Goal: Task Accomplishment & Management: Complete application form

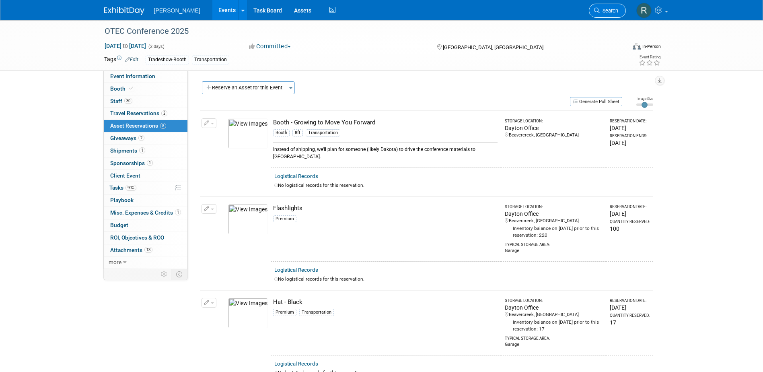
click at [607, 12] on span "Search" at bounding box center [609, 11] width 19 height 6
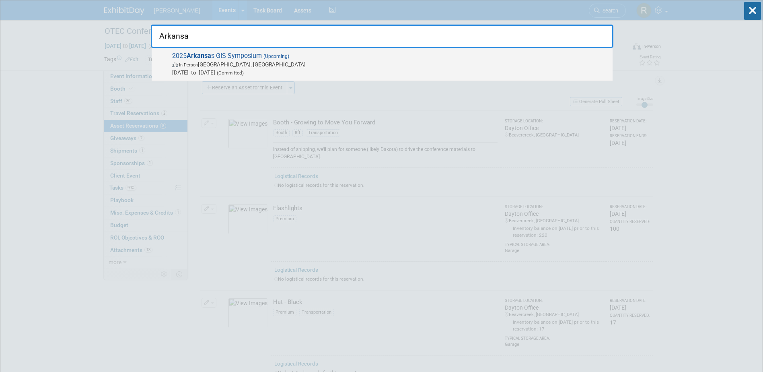
type input "Arkansa"
click at [224, 61] on span "In-Person Eureka Springs, AR" at bounding box center [390, 64] width 436 height 8
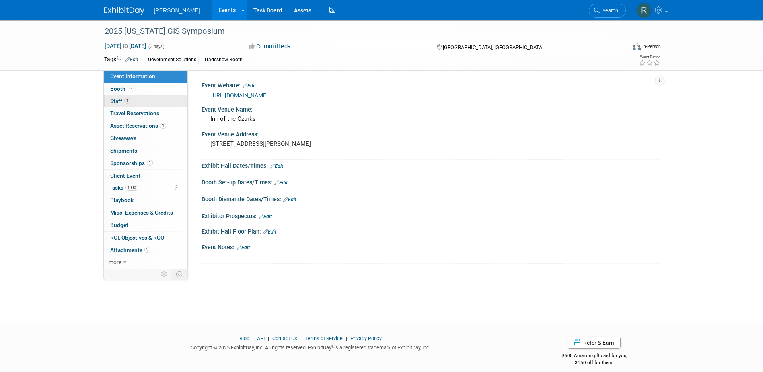
click at [156, 101] on link "1 Staff 1" at bounding box center [146, 101] width 84 height 12
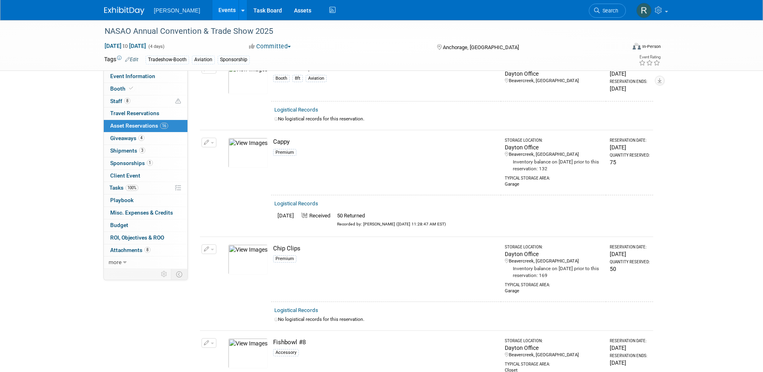
click at [607, 10] on span "Search" at bounding box center [609, 11] width 19 height 6
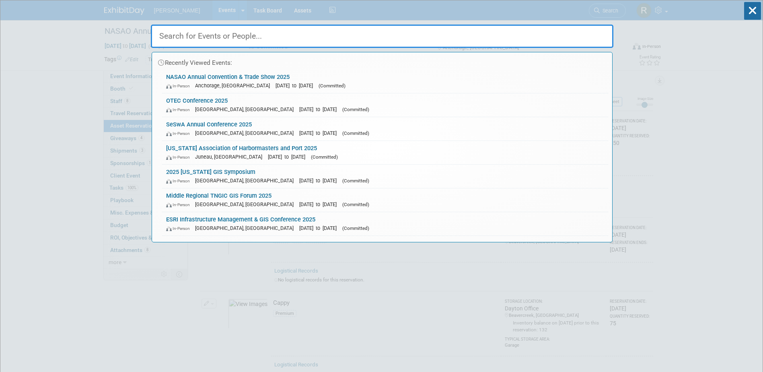
click at [219, 35] on input "text" at bounding box center [382, 36] width 463 height 23
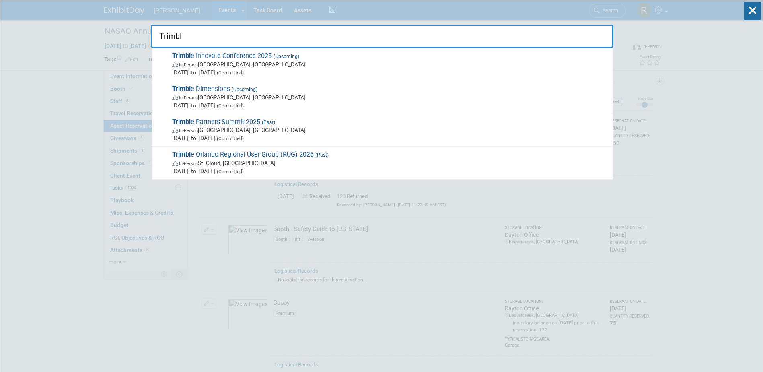
type input "Trimble"
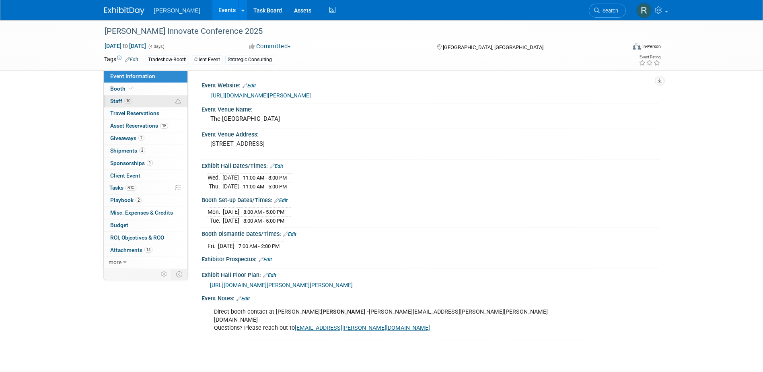
click at [128, 98] on span "10" at bounding box center [128, 101] width 8 height 6
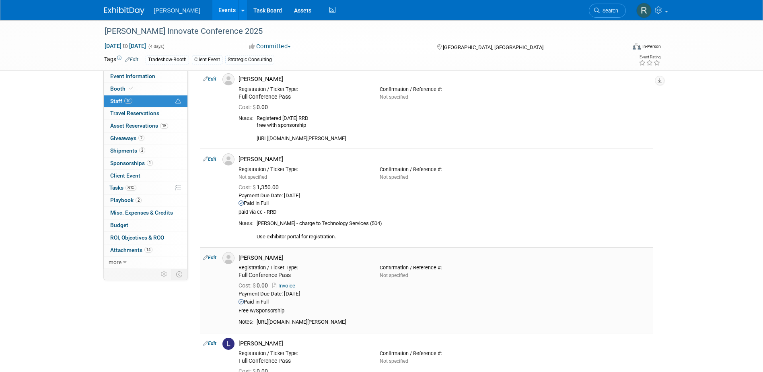
scroll to position [241, 0]
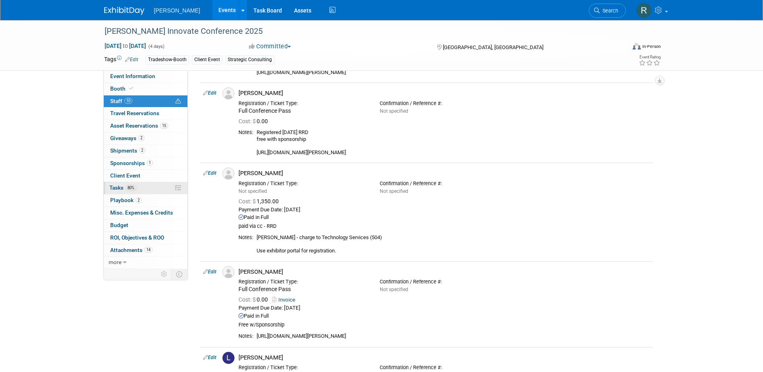
click at [121, 190] on span "Tasks 80%" at bounding box center [122, 187] width 27 height 6
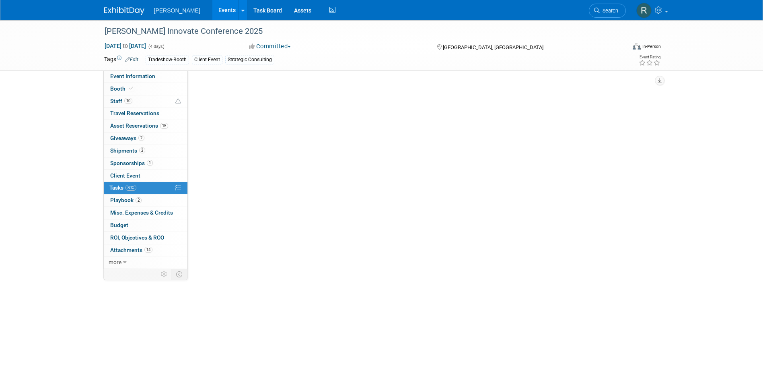
scroll to position [0, 0]
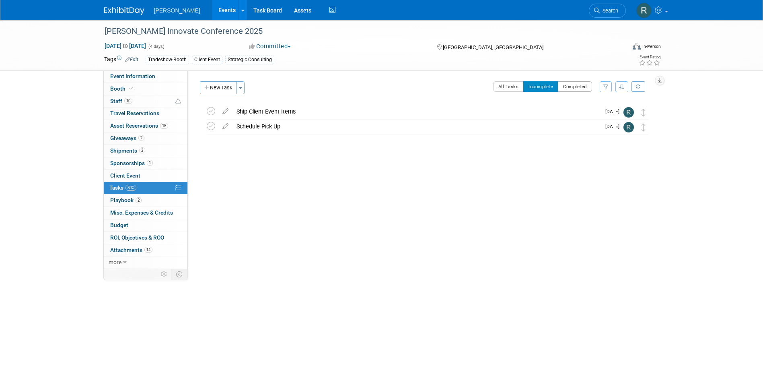
click at [570, 87] on button "Completed" at bounding box center [575, 86] width 34 height 10
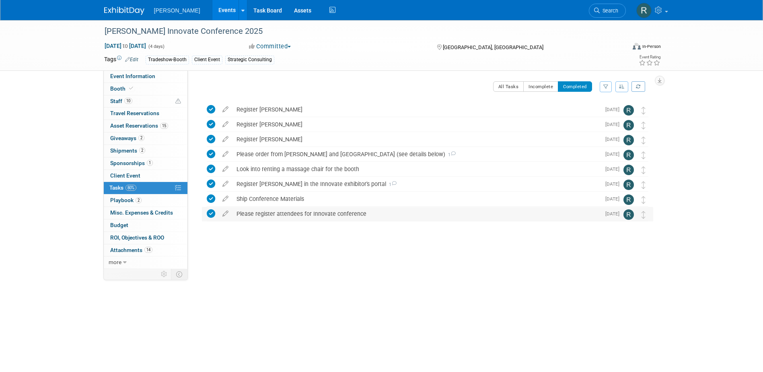
click at [301, 218] on div "Please register attendees for Innovate conference" at bounding box center [416, 214] width 368 height 14
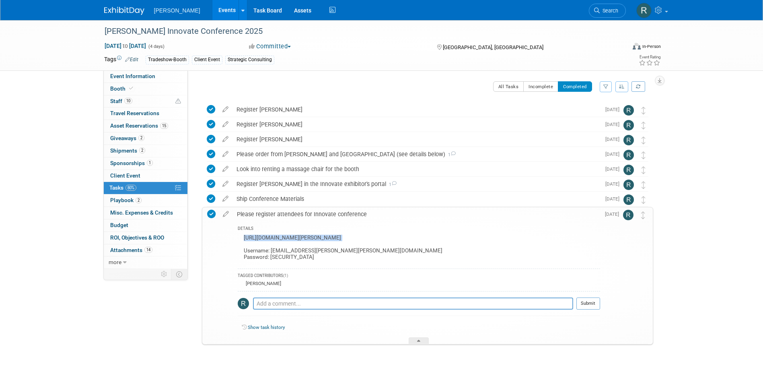
drag, startPoint x: 244, startPoint y: 239, endPoint x: 416, endPoint y: 242, distance: 172.6
click at [416, 242] on div "https://reg.rainfocus.com/flow/trimble/innovate25/ExhibitorPortal/login Usernam…" at bounding box center [419, 248] width 362 height 32
copy div "https://reg.rainfocus.com/flow/trimble/innovate25/ExhibitorPortal/login"
click at [116, 103] on span "Staff 10" at bounding box center [121, 101] width 22 height 6
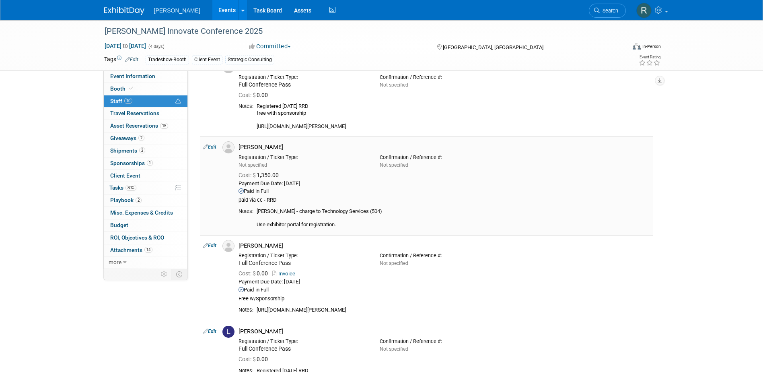
scroll to position [282, 0]
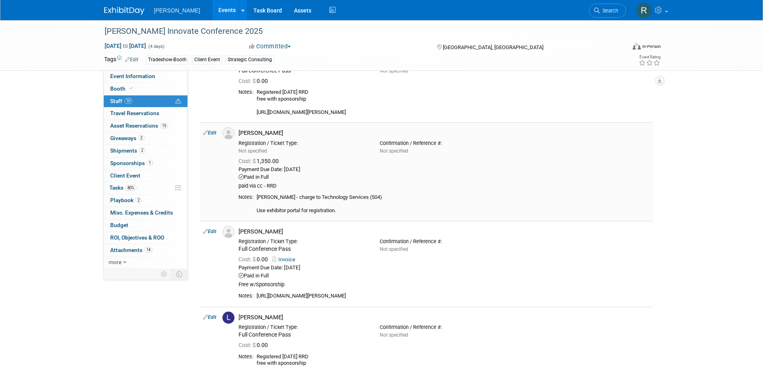
click at [214, 132] on link "Edit" at bounding box center [209, 133] width 13 height 6
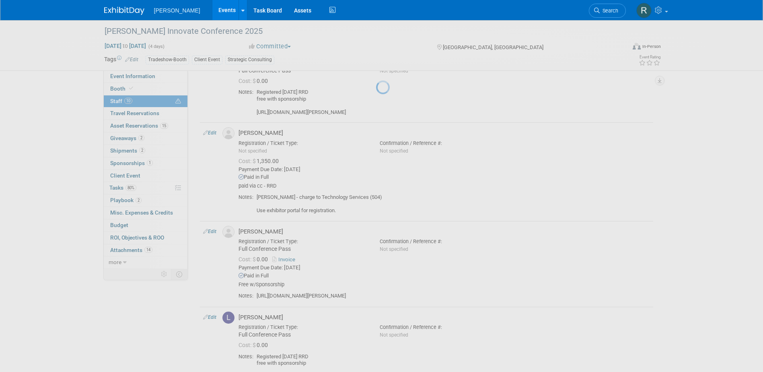
select select "563bb639-a716-4df1-8a35-9d065c21678e"
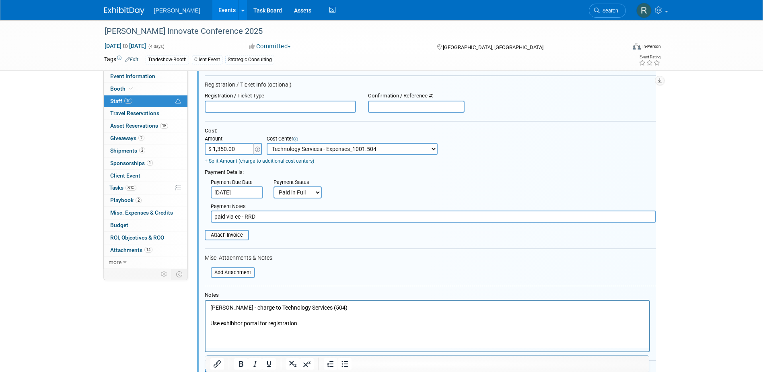
scroll to position [393, 0]
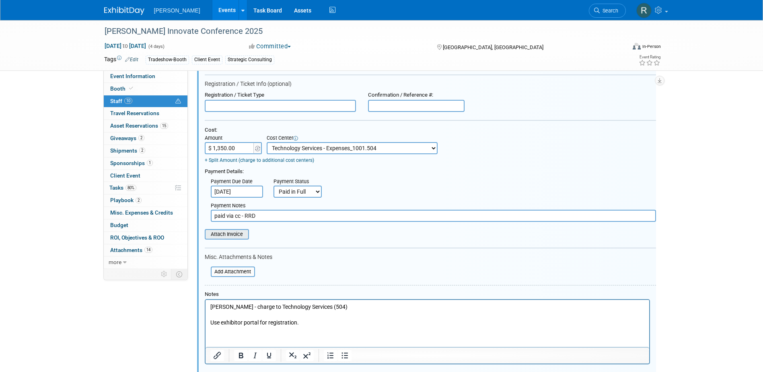
click at [237, 237] on input "file" at bounding box center [200, 234] width 96 height 9
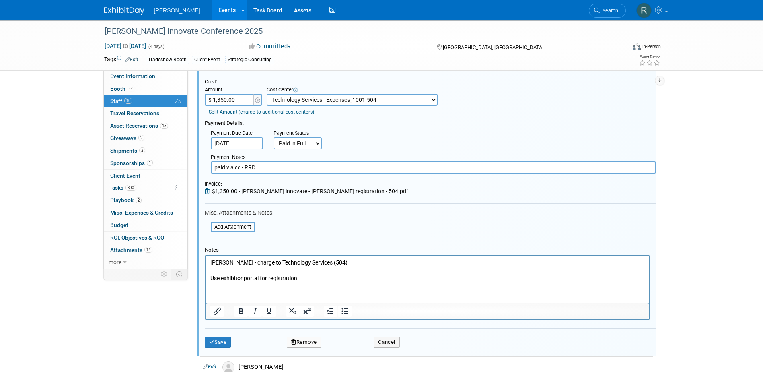
scroll to position [473, 0]
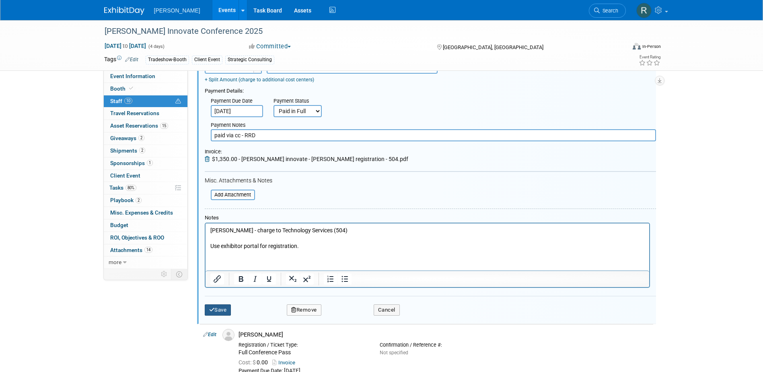
click at [217, 310] on button "Save" at bounding box center [218, 309] width 27 height 11
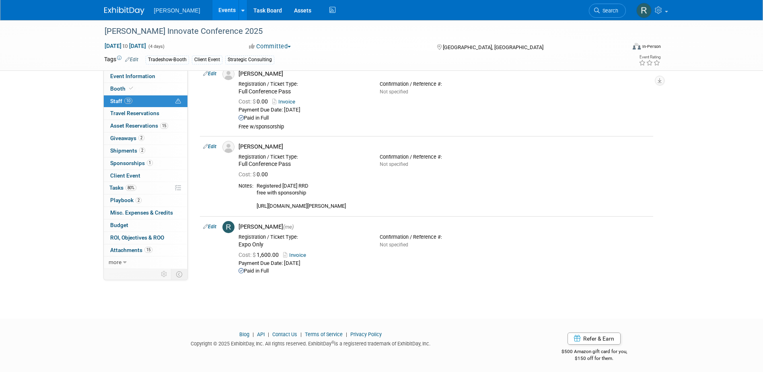
scroll to position [608, 0]
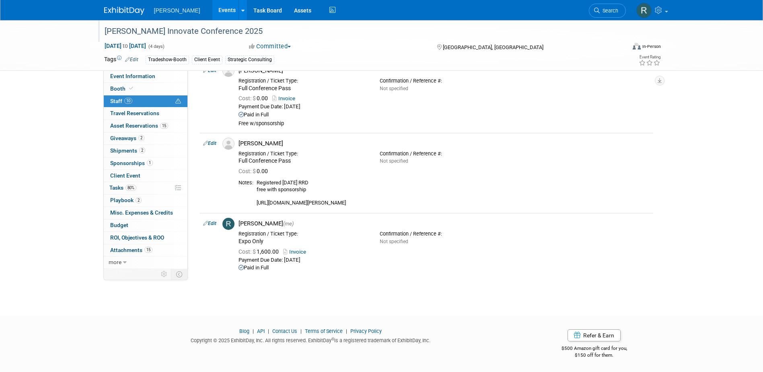
click at [243, 35] on div "[PERSON_NAME] Innovate Conference 2025" at bounding box center [358, 31] width 512 height 14
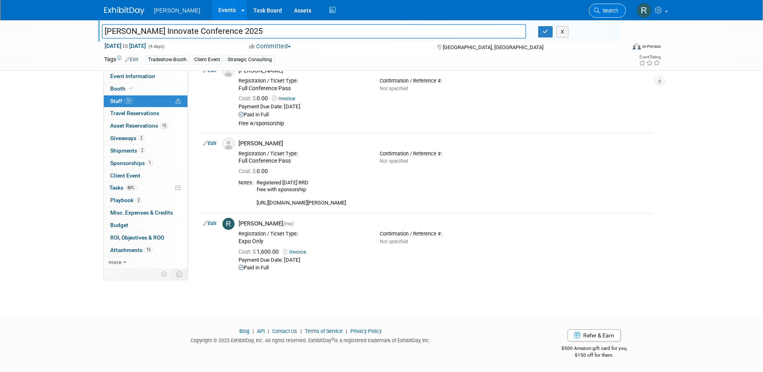
click at [605, 9] on span "Search" at bounding box center [609, 11] width 19 height 6
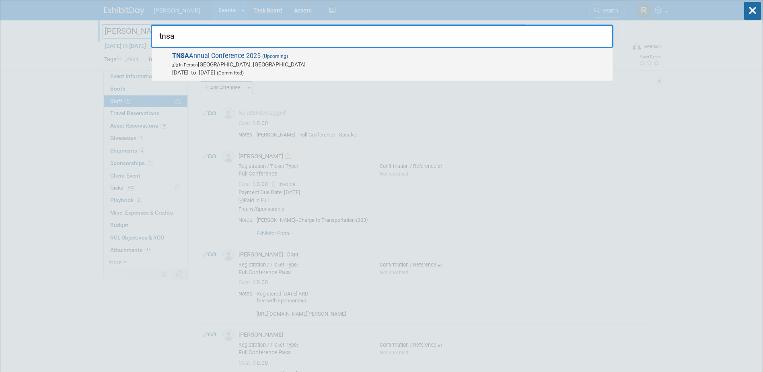
type input "tnsa"
click at [218, 62] on span "In-Person Chattanooga, TN" at bounding box center [390, 64] width 436 height 8
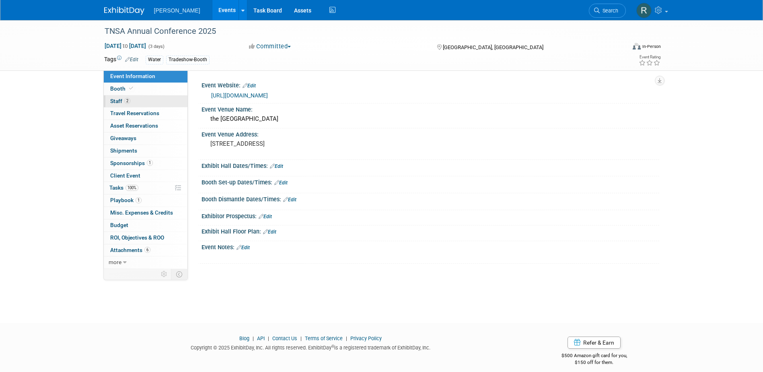
click at [147, 97] on link "2 Staff 2" at bounding box center [146, 101] width 84 height 12
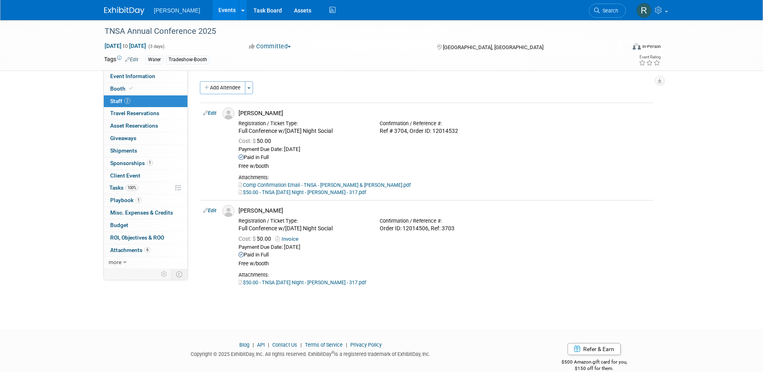
click at [411, 7] on div "Woolpert Events Add Event Bulk Upload Events Shareable Event Boards Recently Vi…" at bounding box center [381, 10] width 555 height 20
click at [607, 11] on span "Search" at bounding box center [609, 11] width 19 height 6
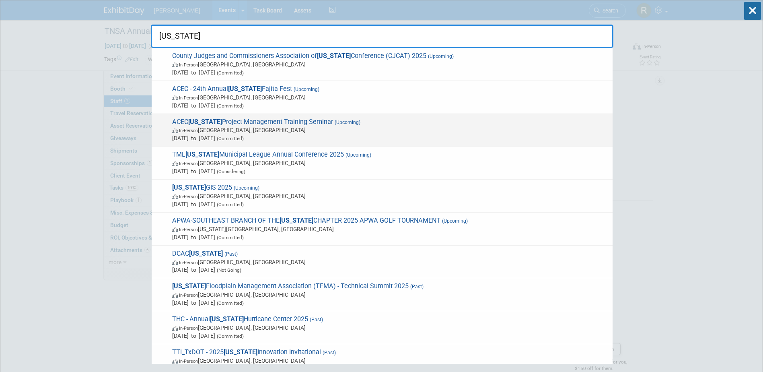
type input "Texas"
click at [280, 124] on span "ACEC Texas Project Management Training Seminar (Upcoming) In-Person Houston, TX…" at bounding box center [389, 130] width 439 height 25
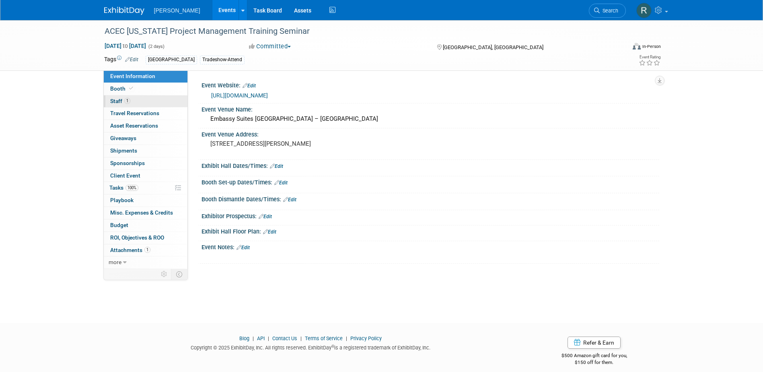
click at [135, 98] on link "1 Staff 1" at bounding box center [146, 101] width 84 height 12
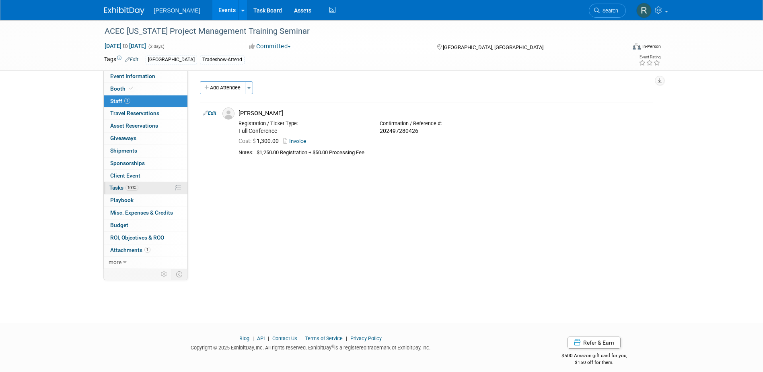
click at [125, 189] on span "Tasks 100%" at bounding box center [123, 187] width 29 height 6
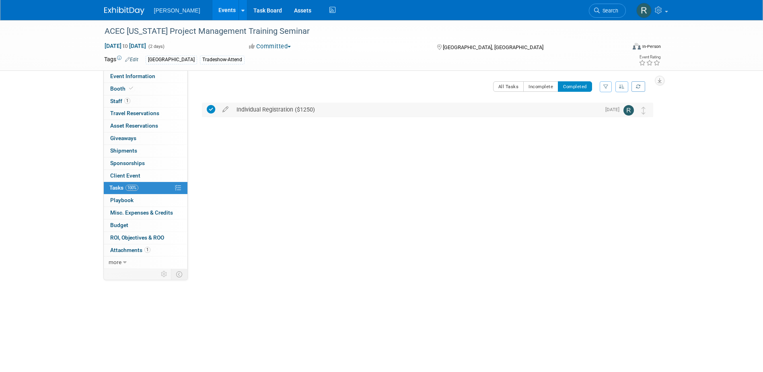
click at [304, 114] on div "Individual Registration ($1250)" at bounding box center [416, 110] width 368 height 14
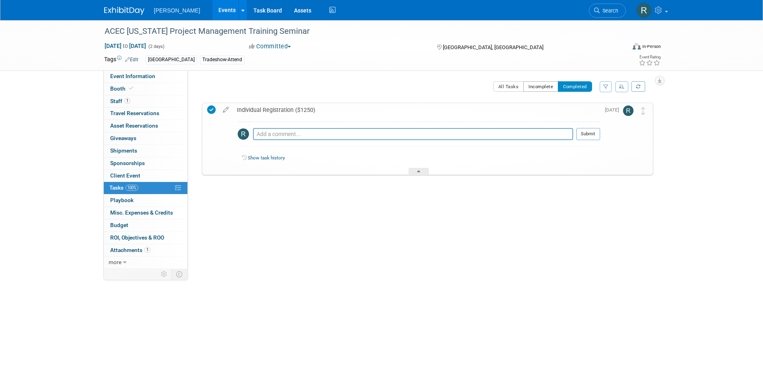
click at [545, 84] on button "Incomplete" at bounding box center [540, 86] width 35 height 10
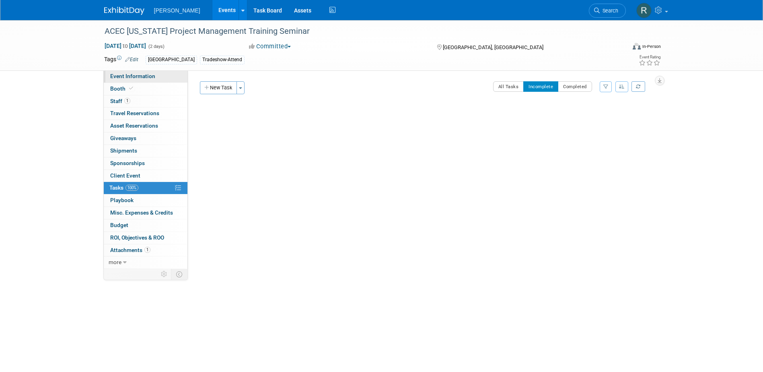
click at [143, 75] on span "Event Information" at bounding box center [132, 76] width 45 height 6
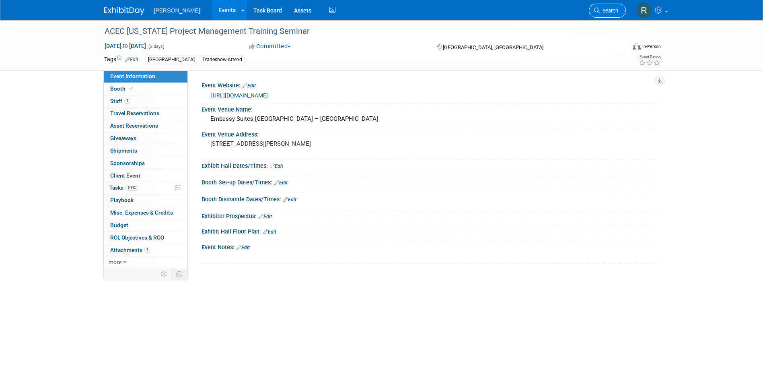
click at [606, 10] on span "Search" at bounding box center [609, 11] width 19 height 6
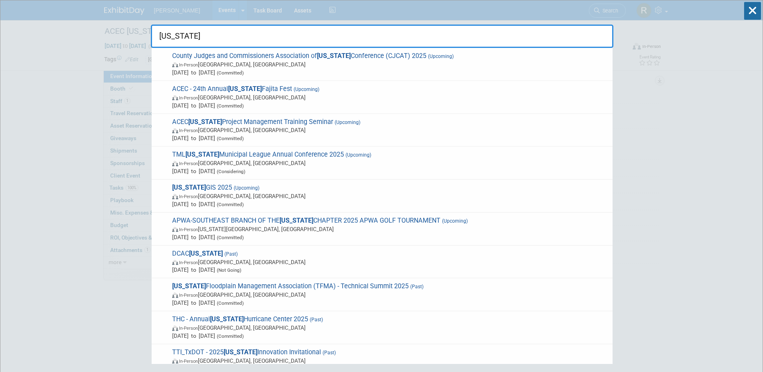
type input "Texas"
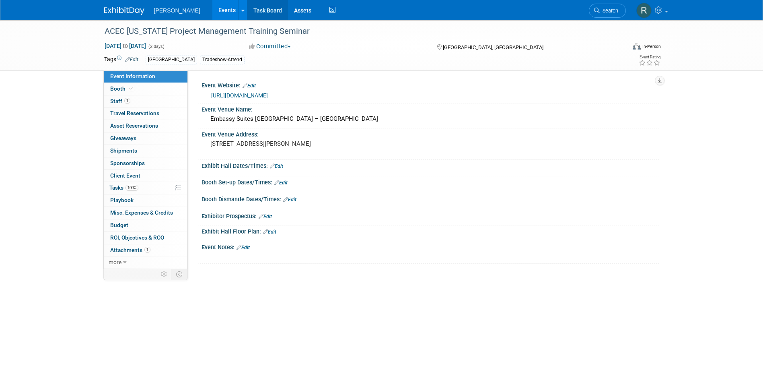
click at [247, 12] on link "Task Board" at bounding box center [267, 10] width 41 height 20
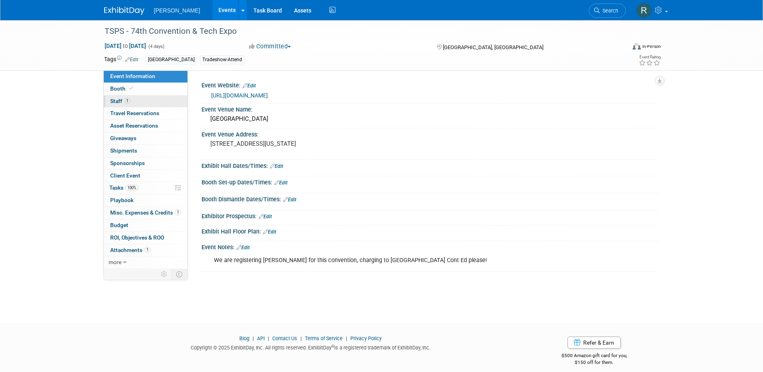
click at [130, 101] on link "1 Staff 1" at bounding box center [146, 101] width 84 height 12
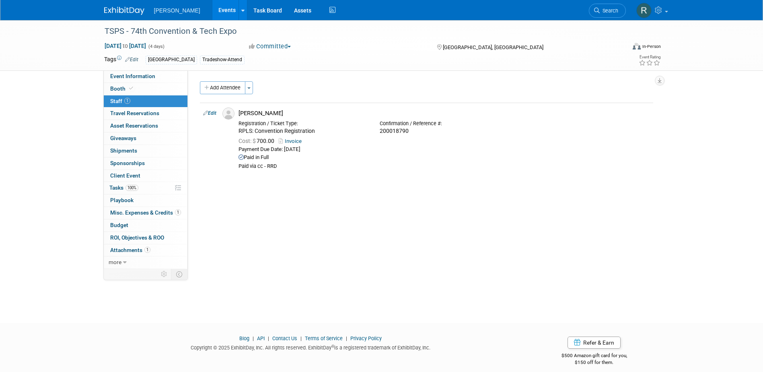
click at [130, 212] on span "Misc. Expenses & Credits 1" at bounding box center [145, 212] width 71 height 6
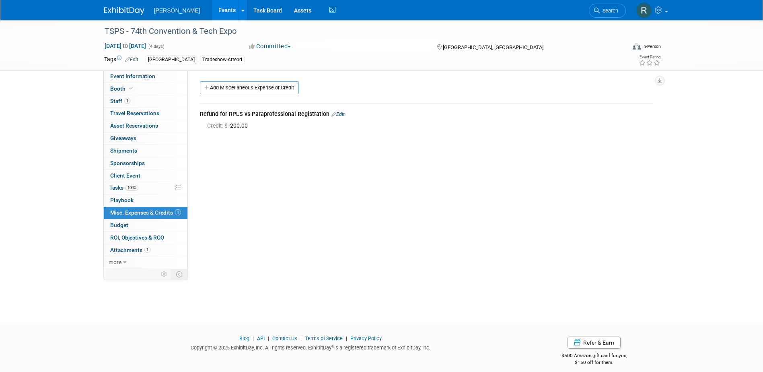
click at [341, 113] on link "Edit" at bounding box center [337, 114] width 13 height 6
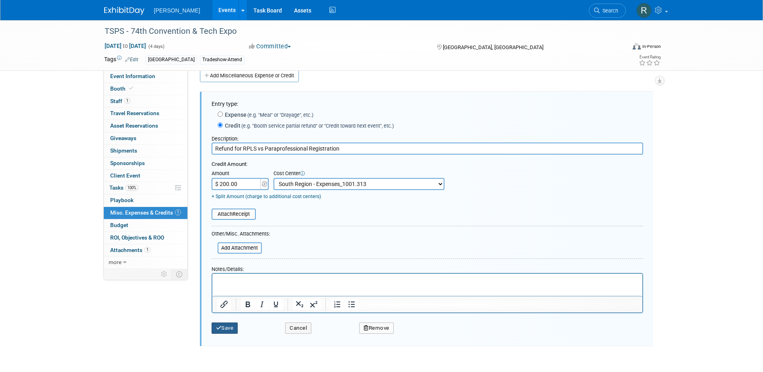
click at [226, 328] on button "Save" at bounding box center [225, 327] width 27 height 11
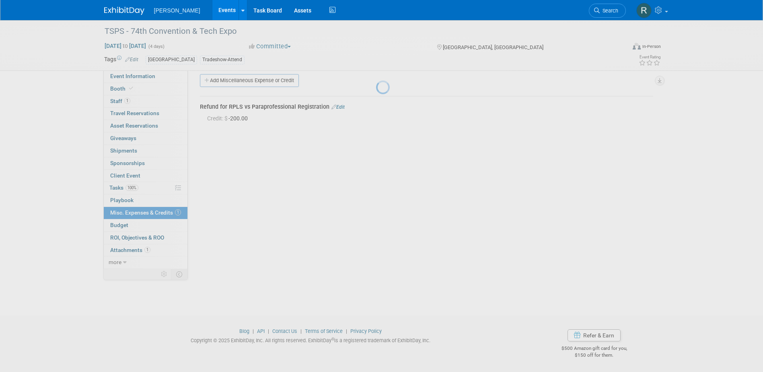
scroll to position [7, 0]
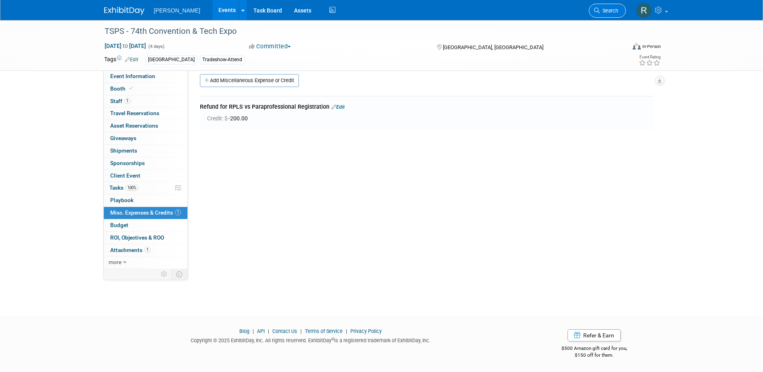
click at [602, 12] on span "Search" at bounding box center [609, 11] width 19 height 6
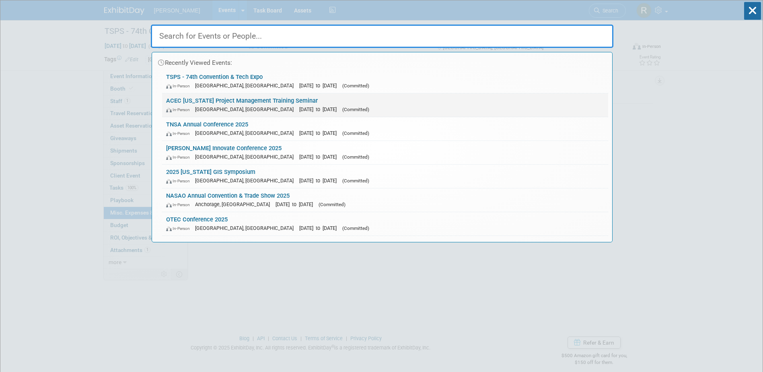
click at [218, 104] on link "ACEC Texas Project Management Training Seminar In-Person Houston, TX Oct 20, 20…" at bounding box center [385, 104] width 446 height 23
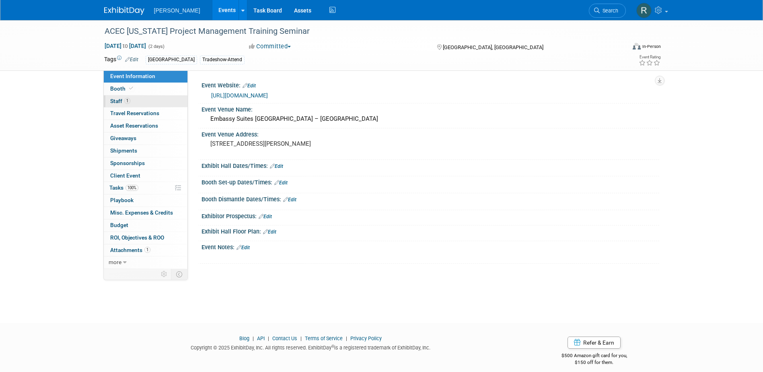
click at [127, 101] on span "1" at bounding box center [127, 101] width 6 height 6
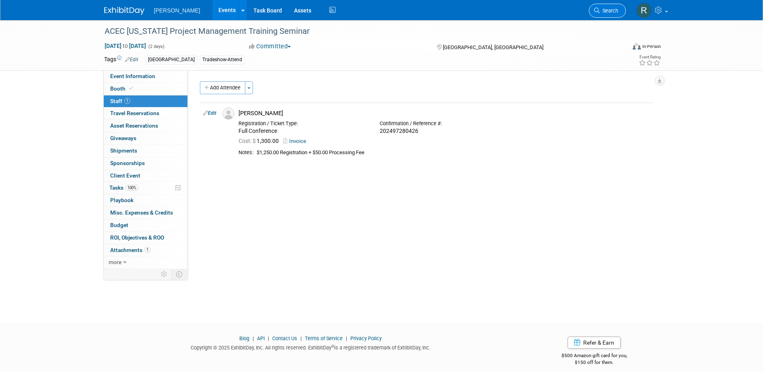
click at [603, 12] on span "Search" at bounding box center [609, 11] width 19 height 6
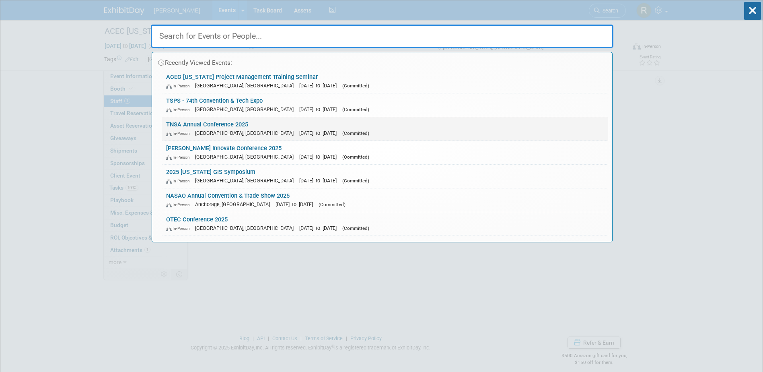
click at [230, 127] on link "TNSA Annual Conference 2025 In-Person Chattanooga, TN Oct 21, 2025 to Oct 23, 2…" at bounding box center [385, 128] width 446 height 23
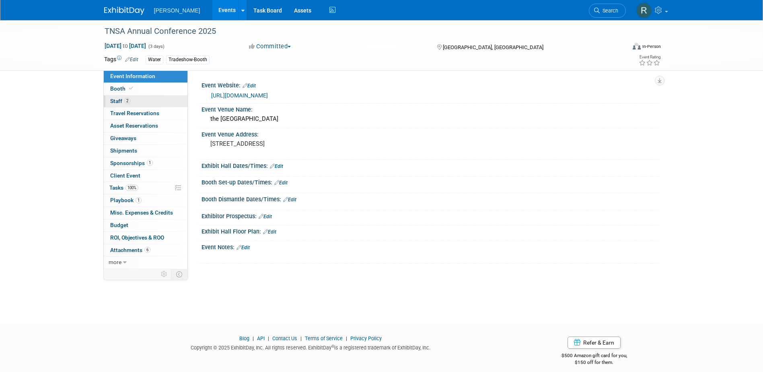
click at [126, 100] on span "2" at bounding box center [127, 101] width 6 height 6
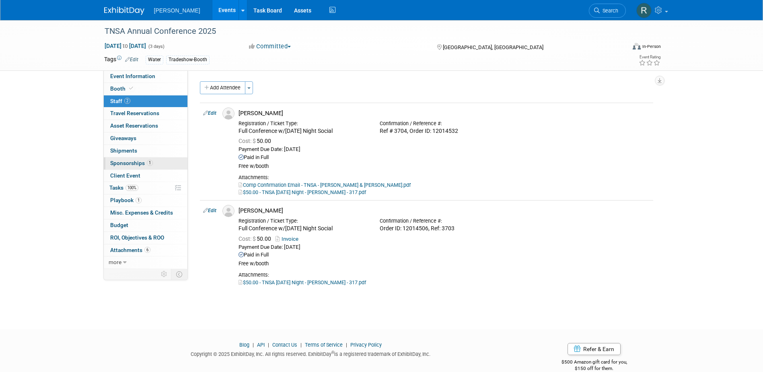
click at [134, 162] on span "Sponsorships 1" at bounding box center [131, 163] width 43 height 6
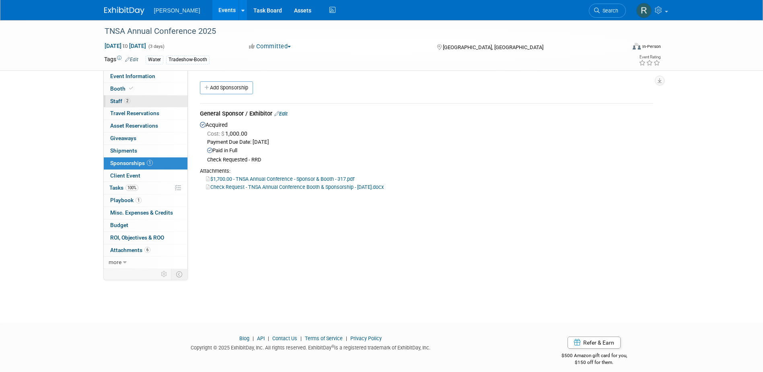
click at [129, 99] on span "2" at bounding box center [127, 101] width 6 height 6
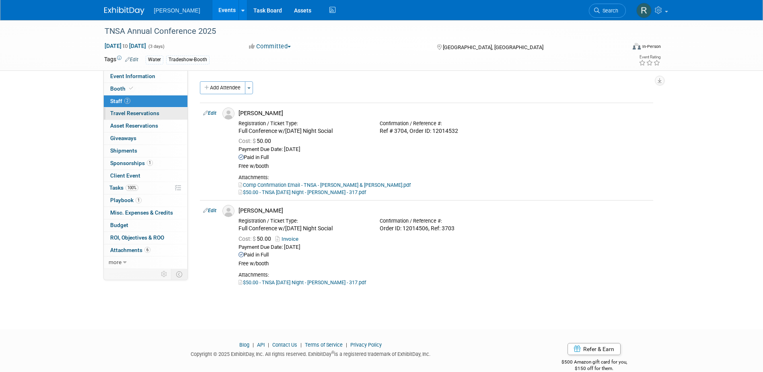
click at [128, 111] on span "Travel Reservations 0" at bounding box center [134, 113] width 49 height 6
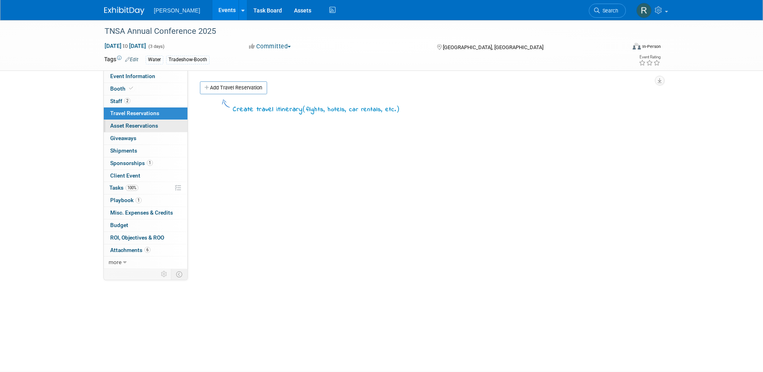
click at [132, 121] on link "0 Asset Reservations 0" at bounding box center [146, 126] width 84 height 12
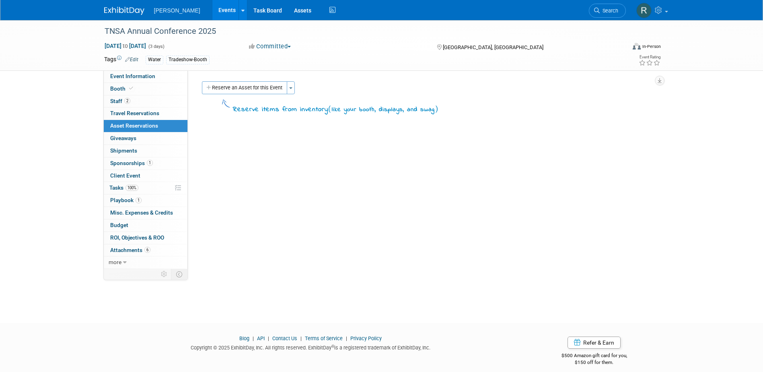
click at [132, 132] on link "0 Asset Reservations 0" at bounding box center [146, 126] width 84 height 12
click at [241, 193] on div "Event Website: Edit https://www.tnstormwater.org/tnsa-conference Event Venue Na…" at bounding box center [423, 169] width 471 height 198
click at [599, 11] on icon at bounding box center [597, 11] width 6 height 6
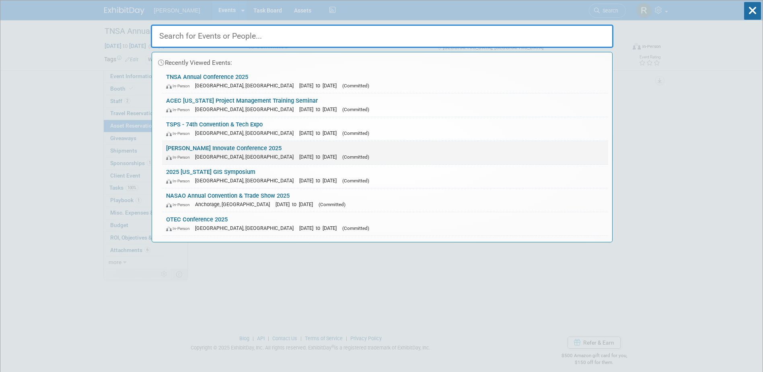
click at [241, 149] on link "Trimble Innovate Conference 2025 In-Person Salt Lake City, UT Oct 14, 2025 to O…" at bounding box center [385, 152] width 446 height 23
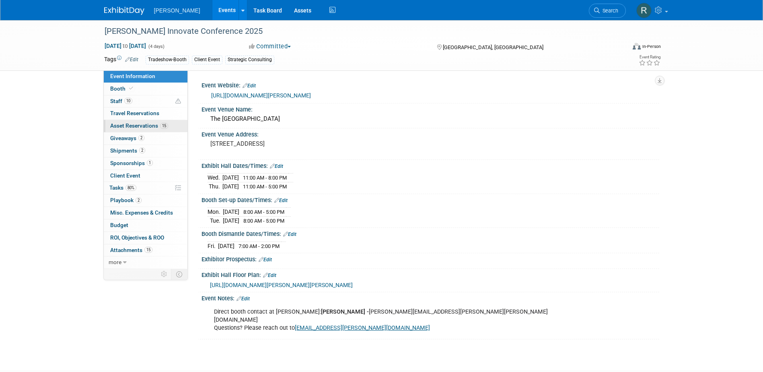
click at [131, 124] on span "Asset Reservations 15" at bounding box center [139, 125] width 58 height 6
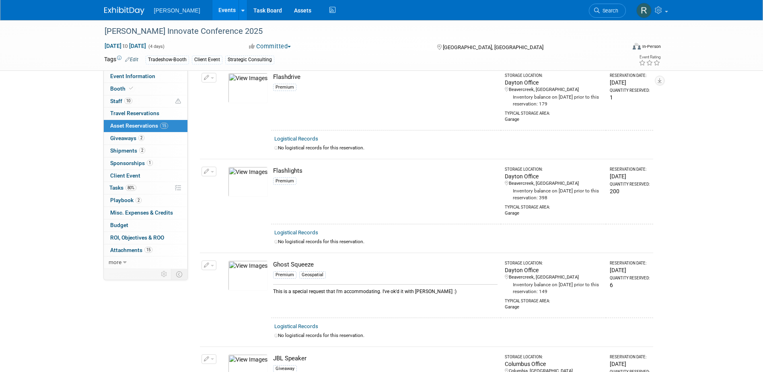
scroll to position [402, 0]
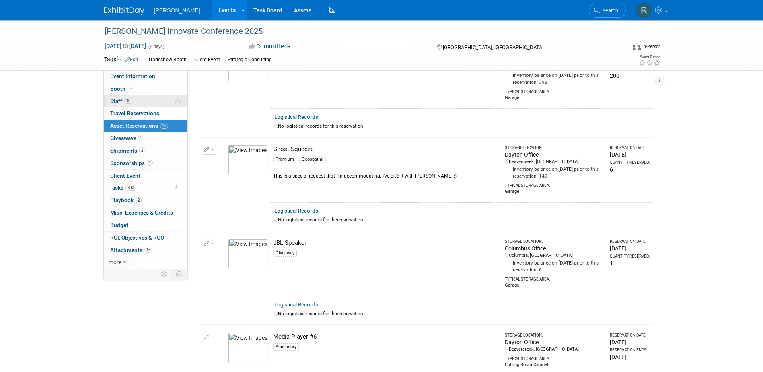
click at [138, 101] on link "10 Staff 10" at bounding box center [146, 101] width 84 height 12
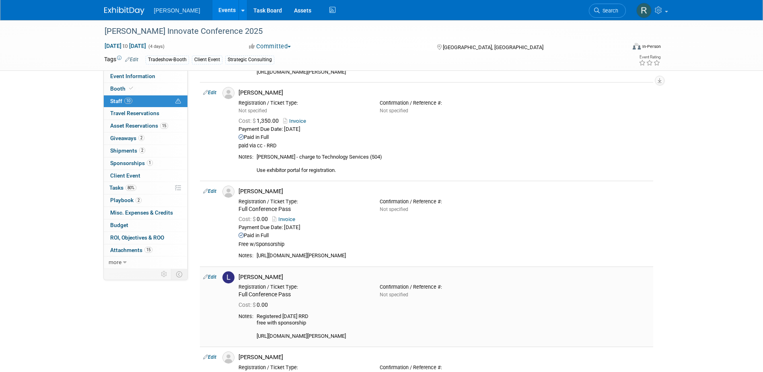
scroll to position [608, 0]
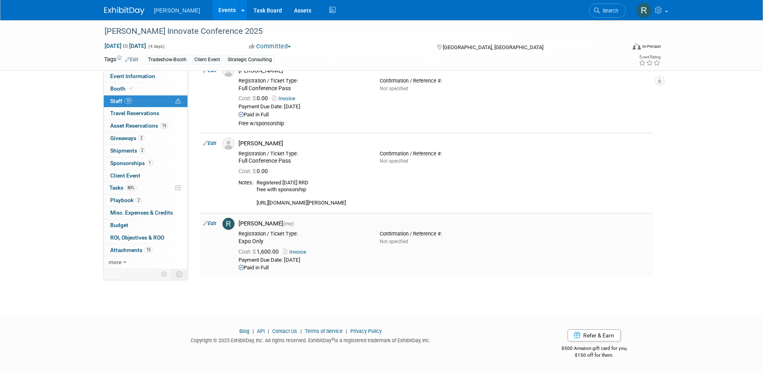
click at [216, 225] on link "Edit" at bounding box center [209, 223] width 13 height 6
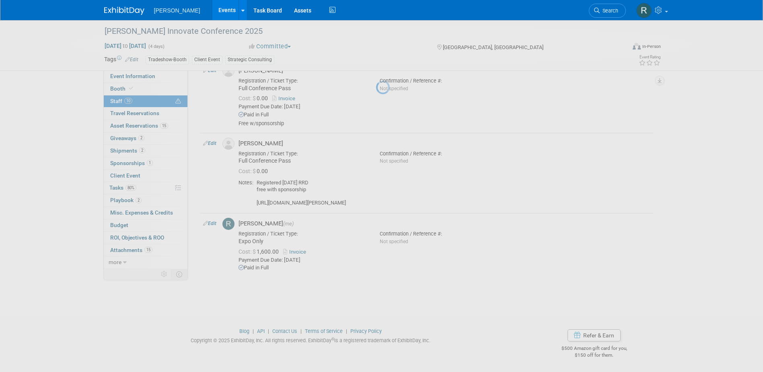
select select "844a177d-a181-44ff-a72a-5731d68e4351"
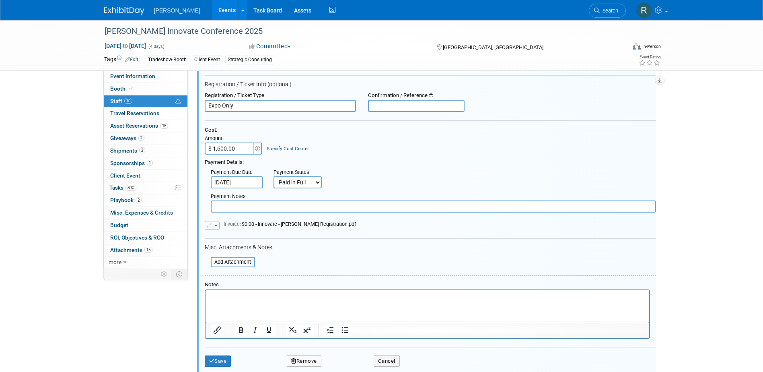
scroll to position [810, 0]
click at [287, 148] on link "Specify Cost Center" at bounding box center [288, 148] width 42 height 6
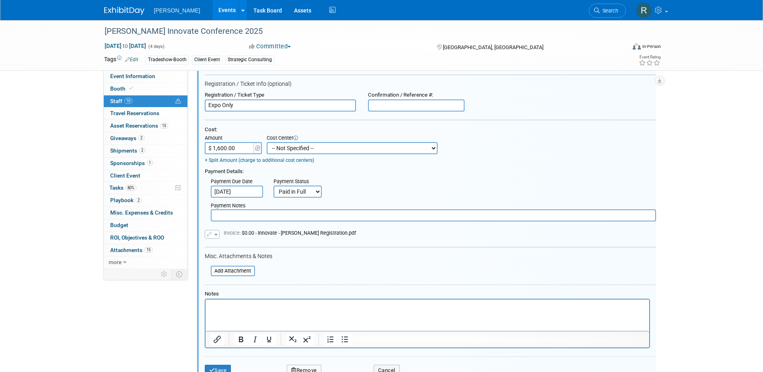
click at [287, 148] on select "-- Not Specified -- Advisory Services - Expenses_1001.502 Aerial Acquisition - …" at bounding box center [352, 148] width 171 height 12
select select "18966245"
click at [267, 142] on select "-- Not Specified -- Advisory Services - Expenses_1001.502 Aerial Acquisition - …" at bounding box center [352, 148] width 171 height 12
click at [221, 366] on button "Save" at bounding box center [218, 369] width 27 height 11
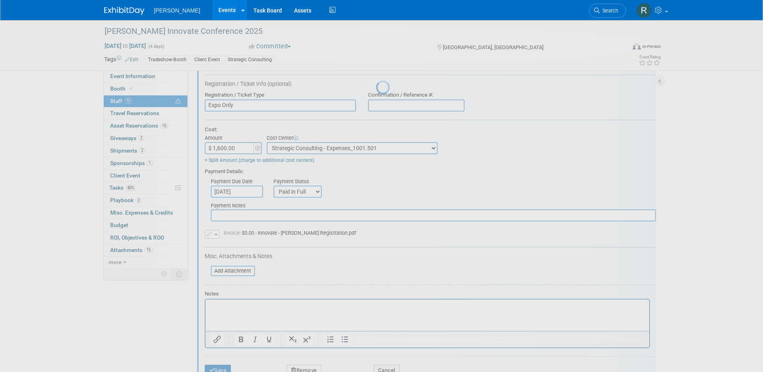
scroll to position [608, 0]
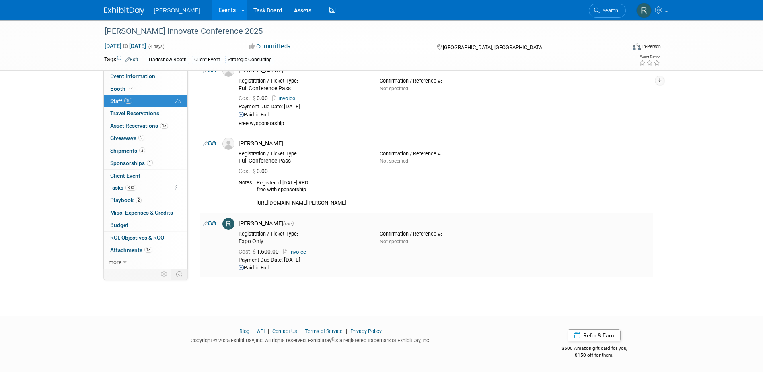
click at [214, 222] on link "Edit" at bounding box center [209, 223] width 13 height 6
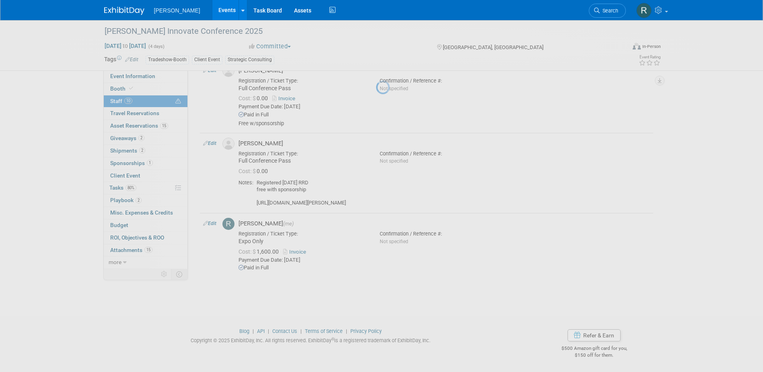
select select "844a177d-a181-44ff-a72a-5731d68e4351"
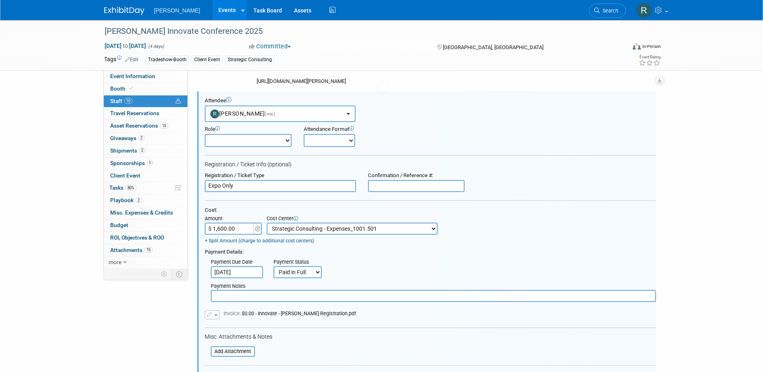
scroll to position [0, 0]
click at [377, 232] on select "-- Not Specified -- Advisory Services - Expenses_1001.502 Aerial Acquisition - …" at bounding box center [352, 228] width 171 height 12
select select "18966243"
click at [267, 222] on select "-- Not Specified -- Advisory Services - Expenses_1001.502 Aerial Acquisition - …" at bounding box center [352, 228] width 171 height 12
click at [235, 351] on input "file" at bounding box center [206, 351] width 96 height 9
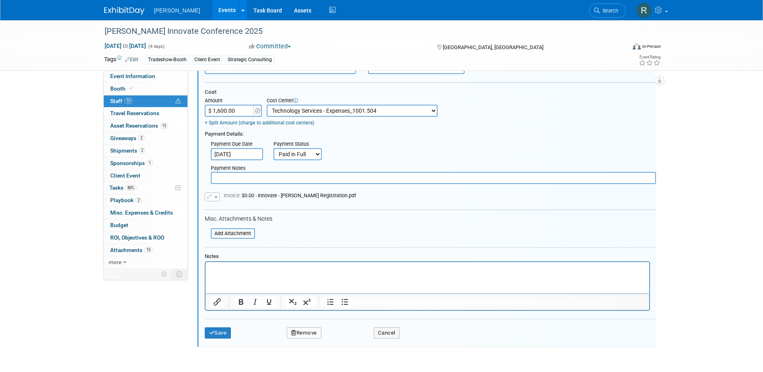
scroll to position [850, 0]
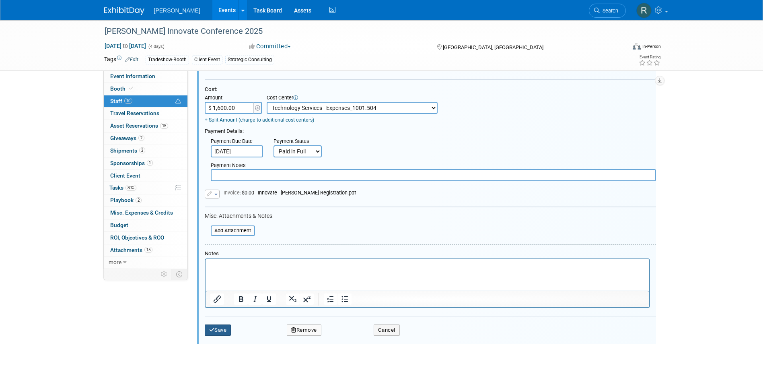
click at [217, 329] on button "Save" at bounding box center [218, 329] width 27 height 11
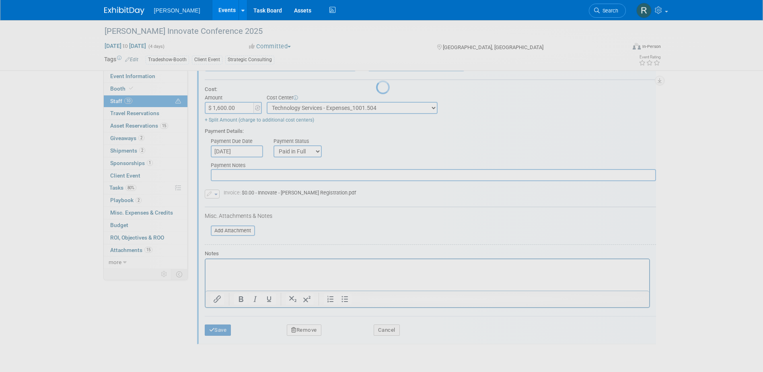
scroll to position [608, 0]
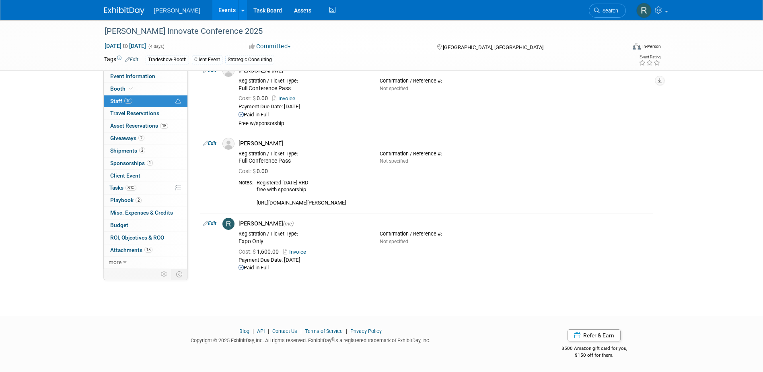
click at [598, 15] on link "Search" at bounding box center [607, 11] width 37 height 14
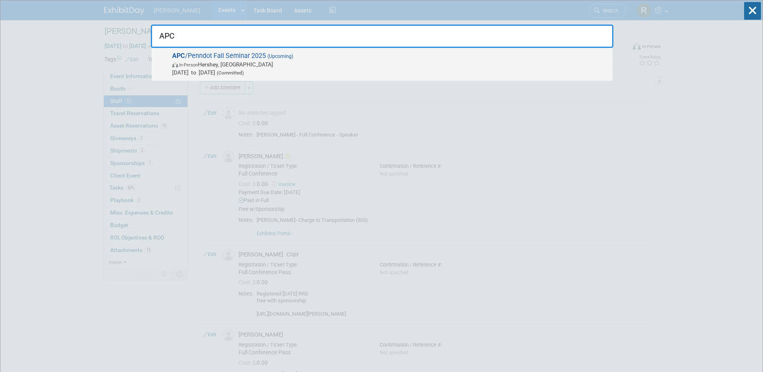
type input "APC"
click at [234, 61] on span "In-Person Hershey, PA" at bounding box center [390, 64] width 436 height 8
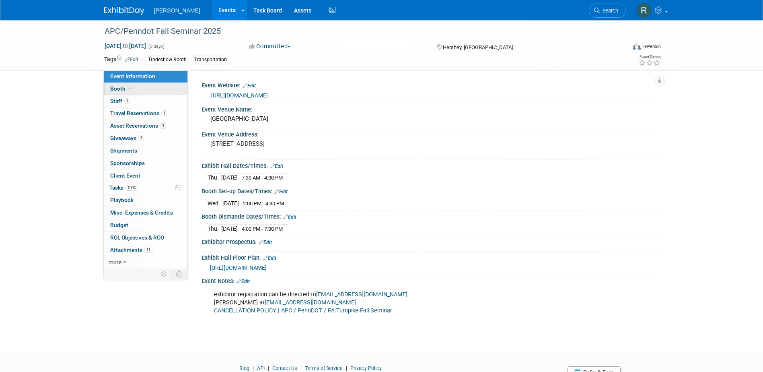
click at [130, 90] on icon at bounding box center [131, 88] width 4 height 4
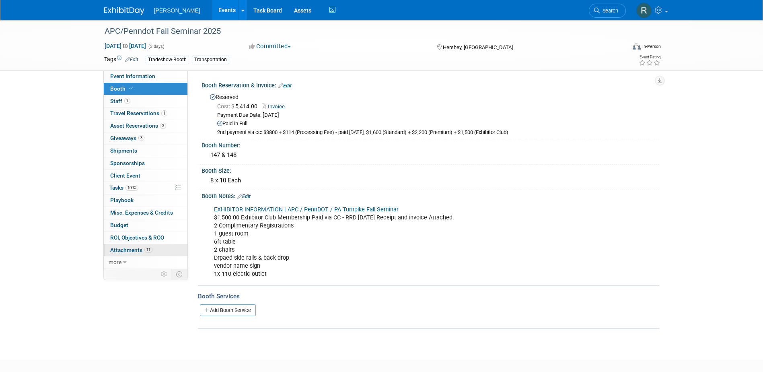
click at [134, 249] on span "Attachments 11" at bounding box center [131, 250] width 42 height 6
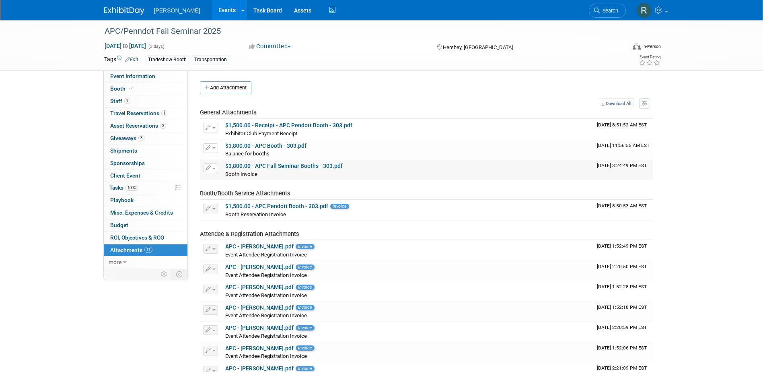
click at [257, 167] on link "$3,800.00 - APC Fall Seminar Booths - 303.pdf" at bounding box center [283, 165] width 117 height 6
click at [149, 74] on span "Event Information" at bounding box center [132, 76] width 45 height 6
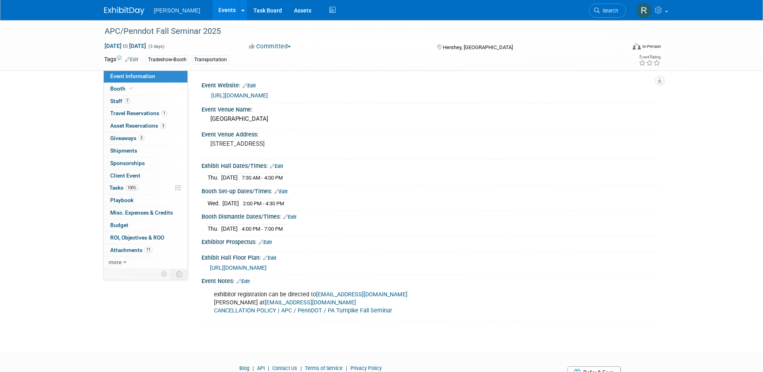
click at [273, 301] on link "jmulvihill@paconstructors.org" at bounding box center [310, 302] width 91 height 7
click at [601, 8] on link "Search" at bounding box center [607, 11] width 37 height 14
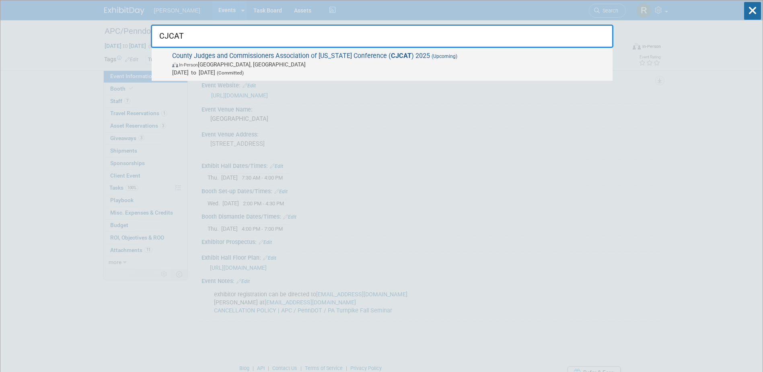
type input "CJCAT"
click at [405, 56] on span "County Judges and Commissioners Association of Texas Conference ( CJCAT ) 2025 …" at bounding box center [389, 64] width 439 height 25
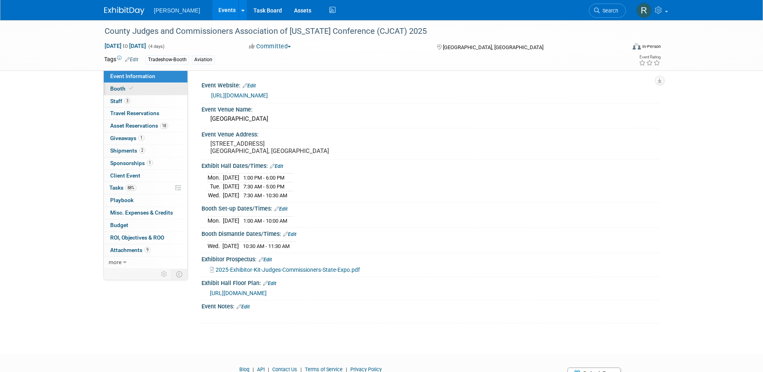
click at [148, 88] on link "Booth" at bounding box center [146, 89] width 84 height 12
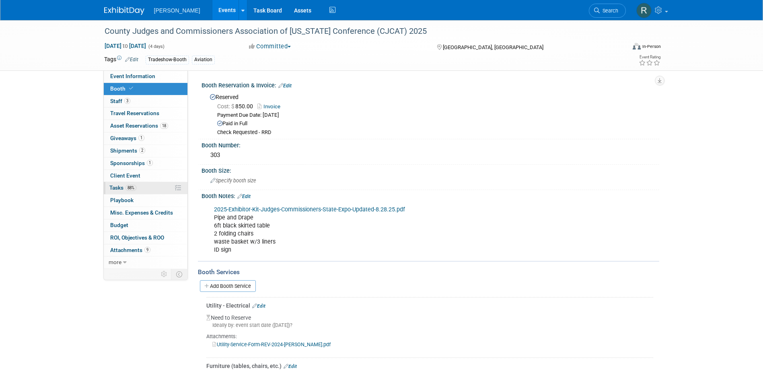
click at [132, 191] on link "88% Tasks 88%" at bounding box center [146, 188] width 84 height 12
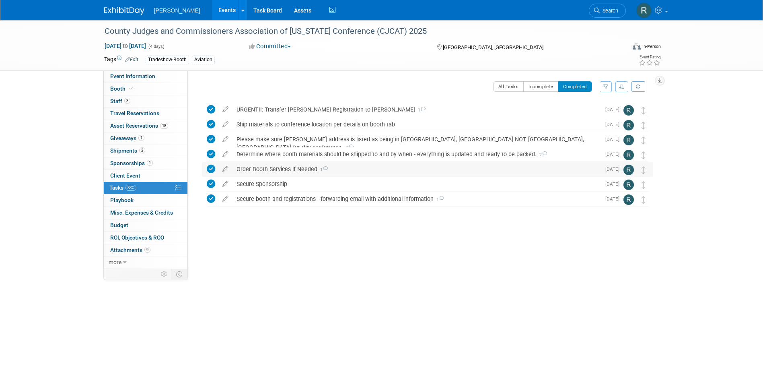
click at [278, 171] on div "Order Booth Services if Needed 1" at bounding box center [416, 169] width 368 height 14
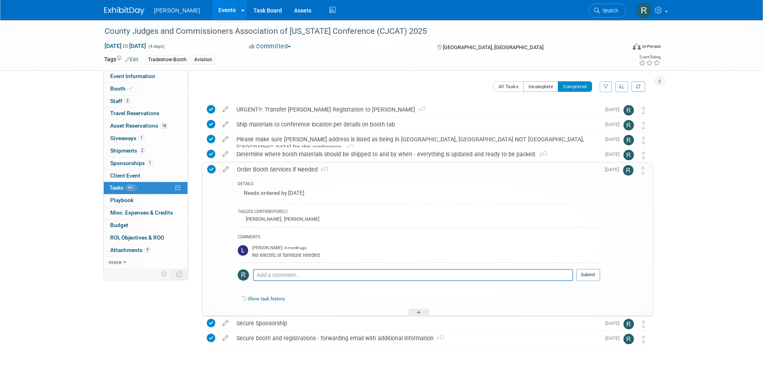
click at [531, 84] on button "Incomplete" at bounding box center [540, 86] width 35 height 10
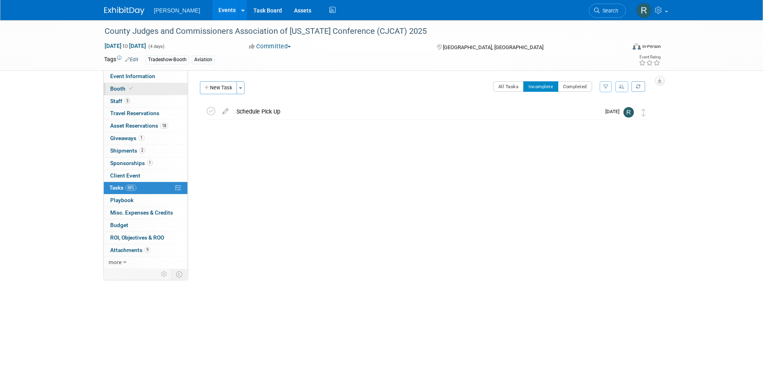
click at [153, 90] on link "Booth" at bounding box center [146, 89] width 84 height 12
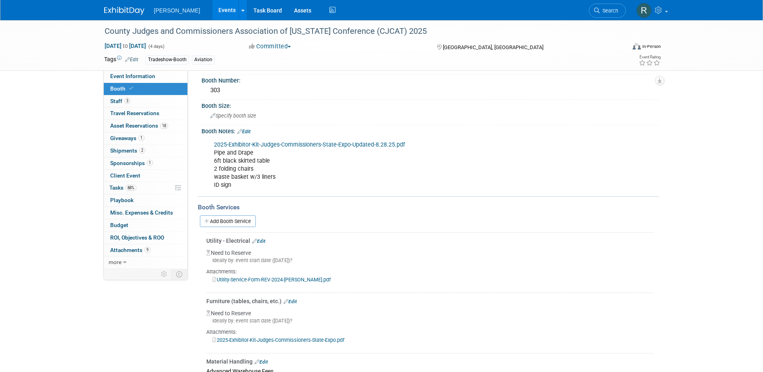
scroll to position [80, 0]
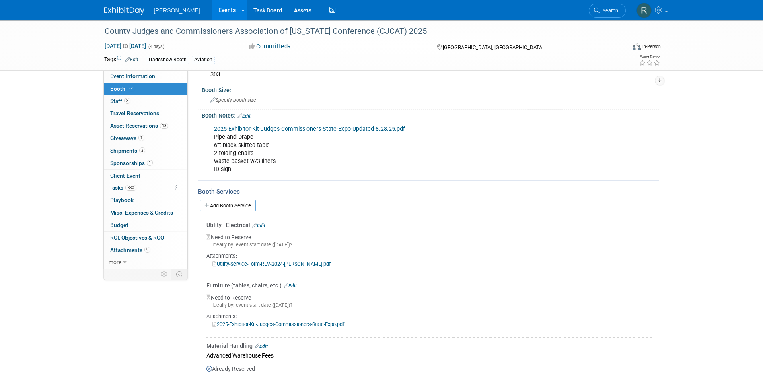
click at [253, 263] on link "Utility-Service-Form-REV-2024-[PERSON_NAME].pdf" at bounding box center [271, 264] width 118 height 6
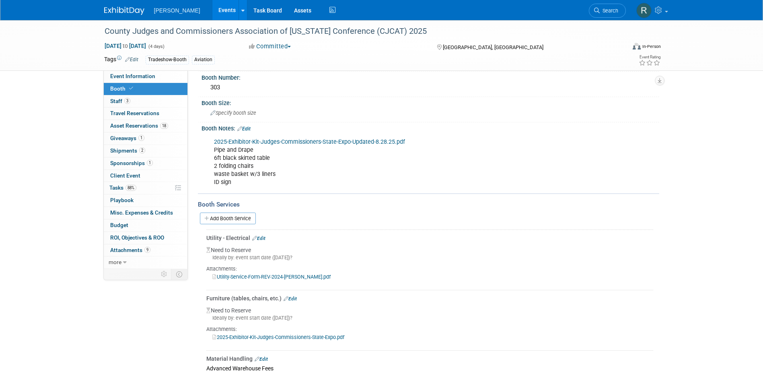
scroll to position [60, 0]
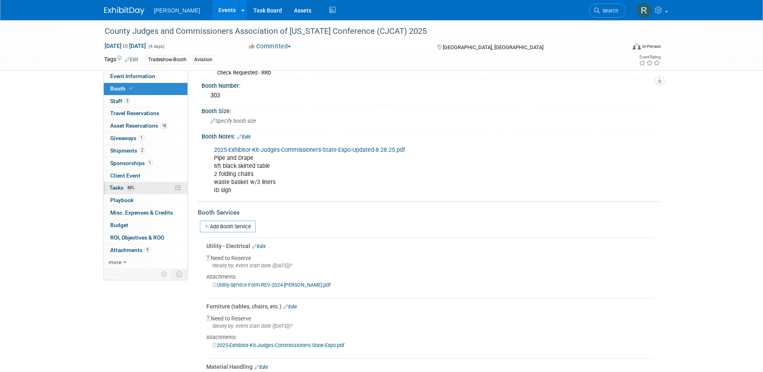
click at [129, 186] on span "88%" at bounding box center [130, 188] width 11 height 6
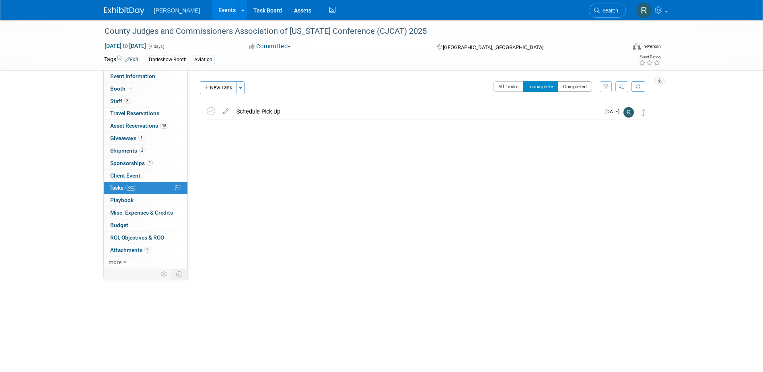
click at [581, 86] on button "Completed" at bounding box center [575, 86] width 34 height 10
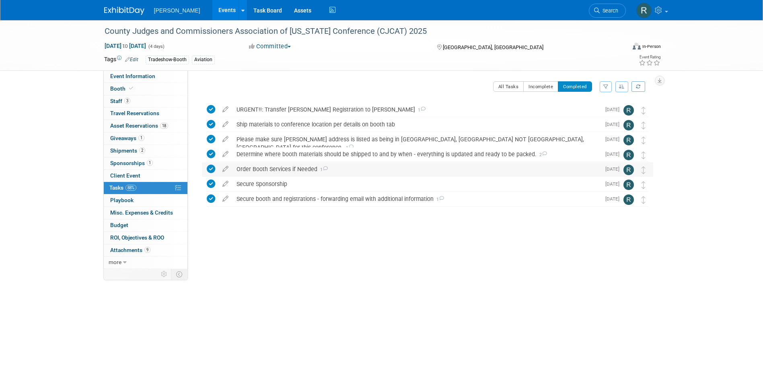
click at [300, 169] on div "Order Booth Services if Needed 1" at bounding box center [416, 169] width 368 height 14
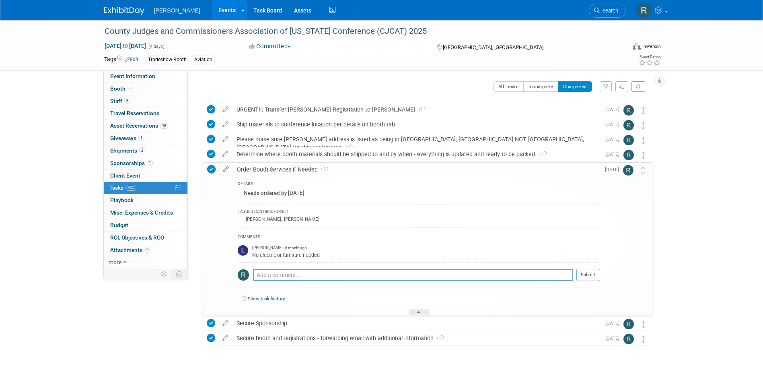
click at [261, 167] on div "Order Booth Services if Needed 1" at bounding box center [416, 169] width 367 height 14
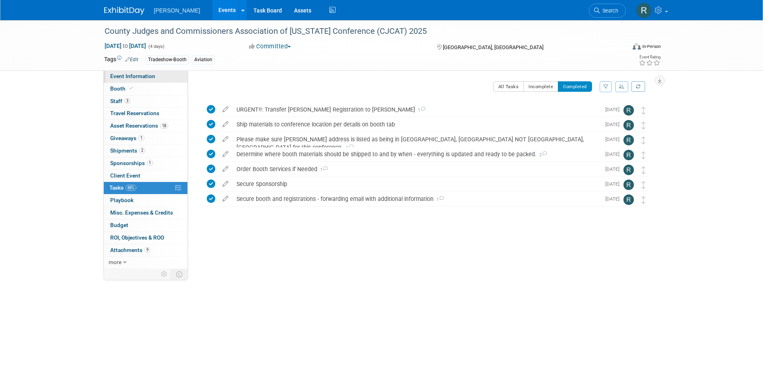
click at [134, 74] on span "Event Information" at bounding box center [132, 76] width 45 height 6
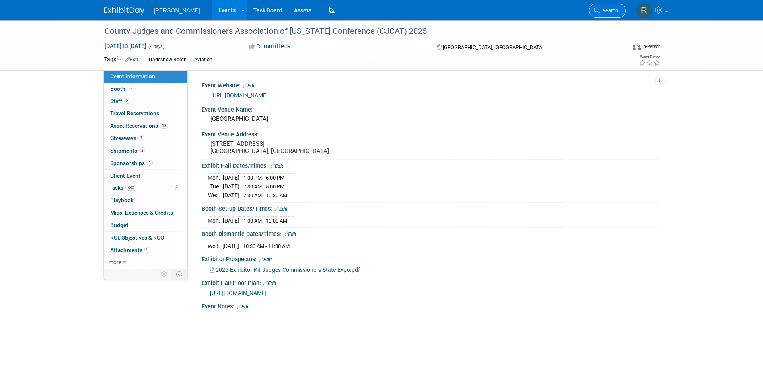
click at [611, 9] on span "Search" at bounding box center [609, 11] width 19 height 6
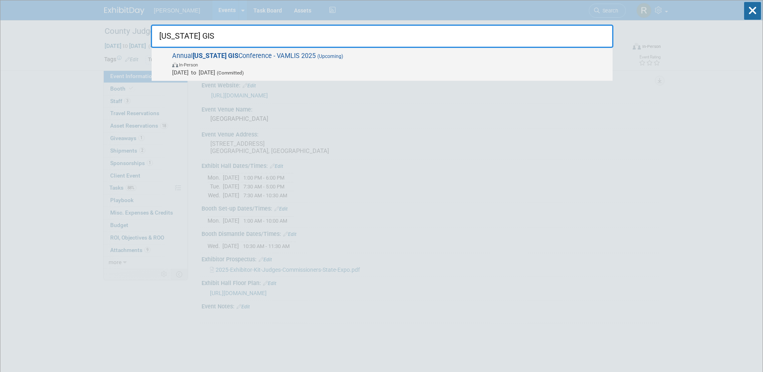
type input "Virginia GIS"
click at [401, 58] on span "Annual Virginia GIS Conference - VAMLIS 2025 (Upcoming) In-Person Oct 7, 2025 t…" at bounding box center [389, 64] width 439 height 25
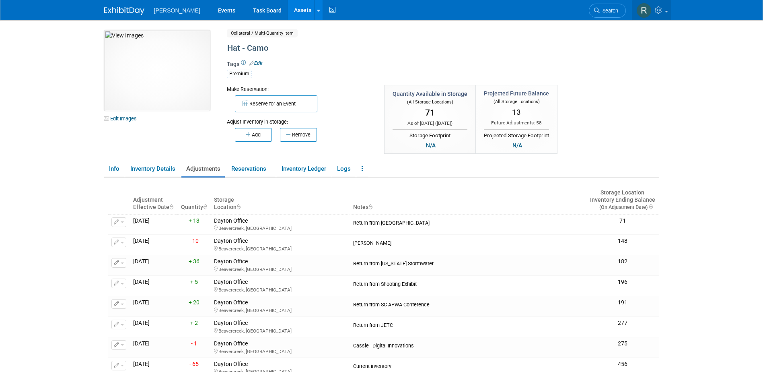
click at [664, 10] on link at bounding box center [651, 10] width 39 height 20
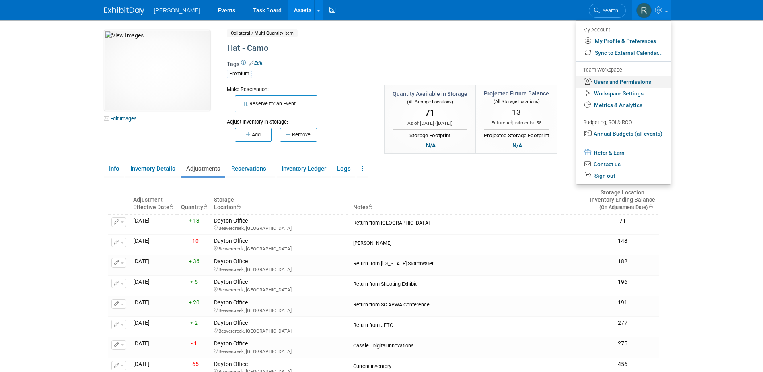
click at [607, 82] on link "Users and Permissions" at bounding box center [623, 82] width 95 height 12
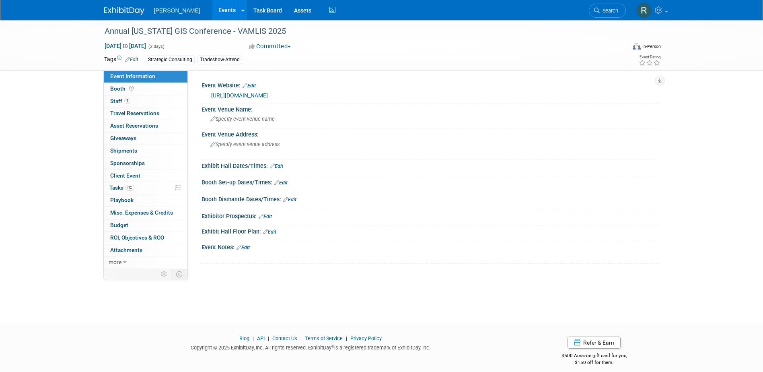
click at [268, 93] on link "[URL][DOMAIN_NAME]" at bounding box center [239, 95] width 57 height 6
click at [276, 30] on div "Annual [US_STATE] GIS Conference - VAMLIS 2025" at bounding box center [358, 31] width 512 height 14
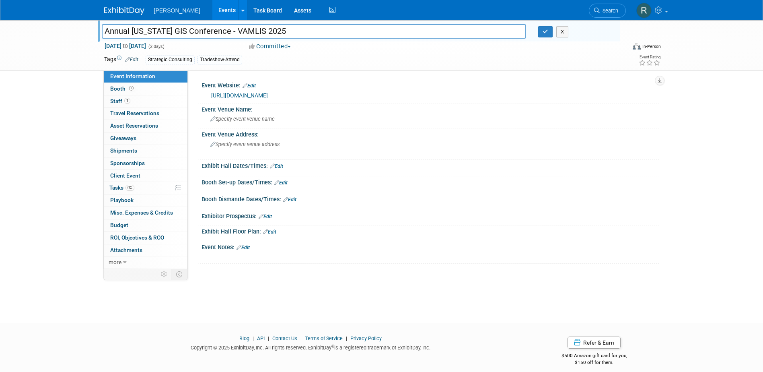
drag, startPoint x: 276, startPoint y: 31, endPoint x: 72, endPoint y: 32, distance: 203.1
click at [72, 32] on div "Annual Virginia GIS Conference - VAMLIS 2025 Annual Virginia GIS Conference - V…" at bounding box center [381, 45] width 763 height 51
click at [115, 98] on span "Staff 1" at bounding box center [120, 101] width 20 height 6
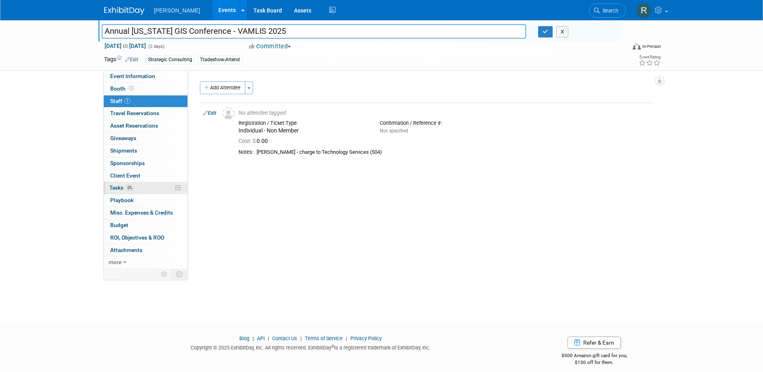
click at [121, 186] on span "Tasks 0%" at bounding box center [121, 187] width 25 height 6
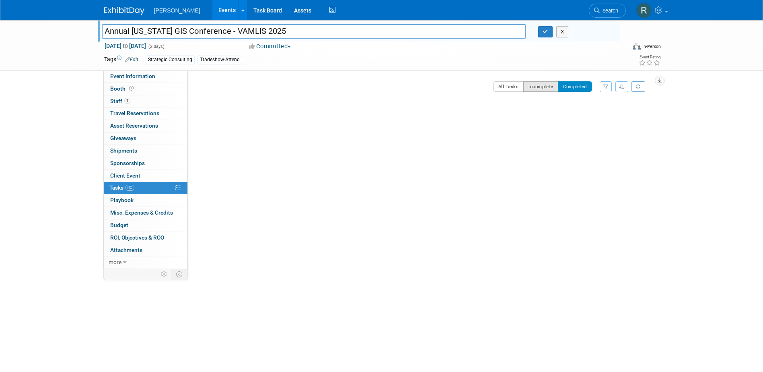
drag, startPoint x: 543, startPoint y: 78, endPoint x: 541, endPoint y: 83, distance: 5.0
click at [543, 79] on div "Event Website: Edit https://www.vamlis.org/content.aspx?page_id=22&club_id=6085…" at bounding box center [423, 169] width 471 height 198
click at [539, 86] on button "Incomplete" at bounding box center [540, 86] width 35 height 10
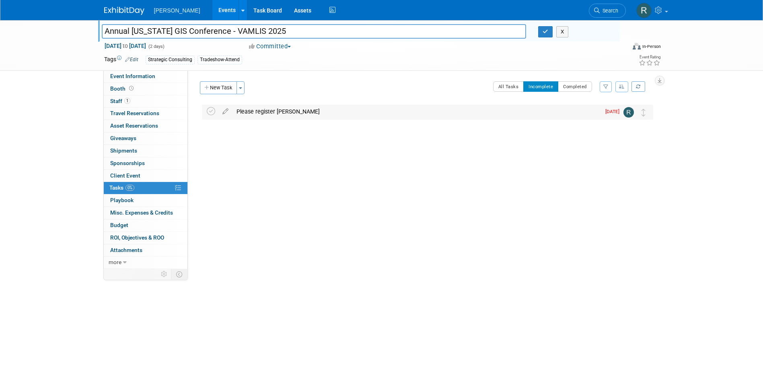
click at [292, 115] on div "Please register James Lloyd" at bounding box center [416, 112] width 368 height 14
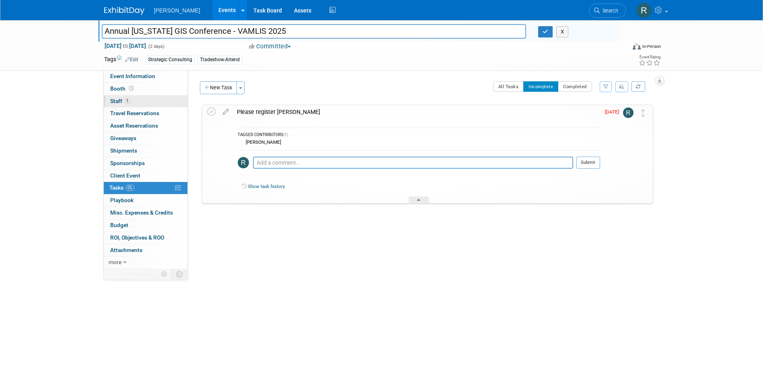
click at [158, 101] on link "1 Staff 1" at bounding box center [146, 101] width 84 height 12
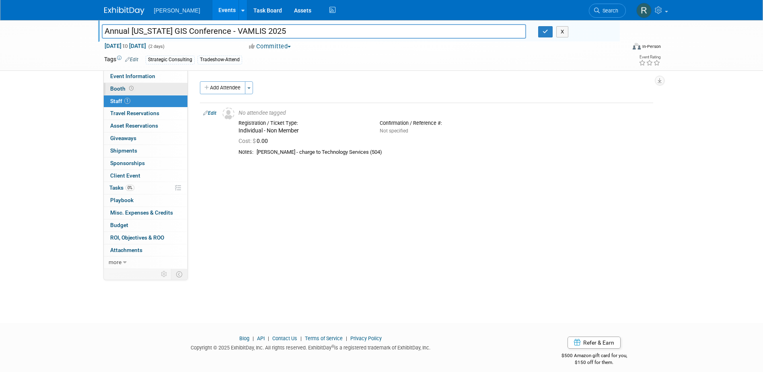
click at [159, 84] on link "Booth" at bounding box center [146, 89] width 84 height 12
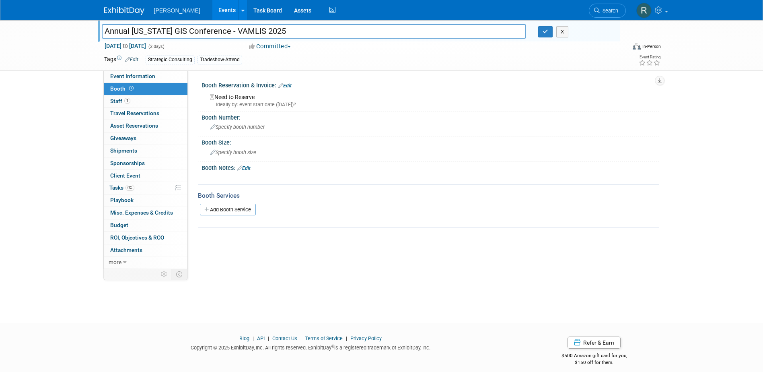
click at [288, 85] on link "Edit" at bounding box center [284, 86] width 13 height 6
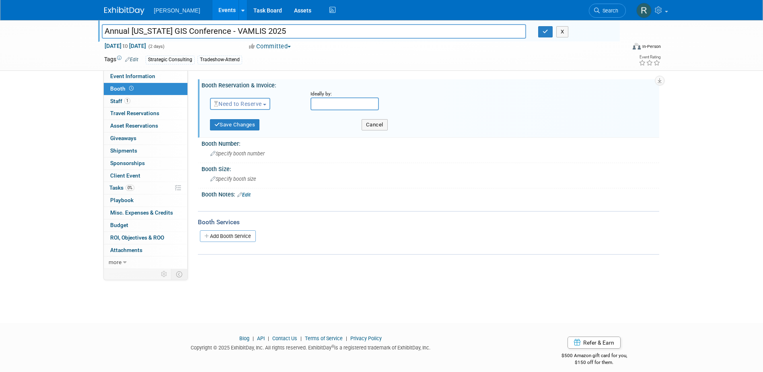
click at [262, 100] on button "Need to Reserve" at bounding box center [240, 104] width 61 height 12
click at [261, 137] on link "No Reservation Required" at bounding box center [253, 139] width 86 height 11
click at [246, 126] on button "Save Changes" at bounding box center [235, 124] width 50 height 11
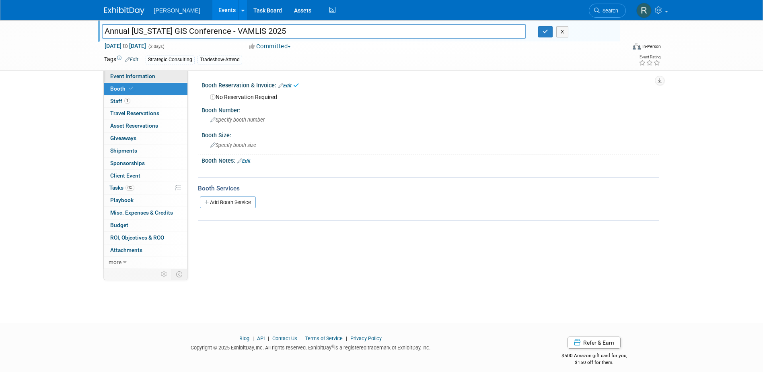
click at [167, 77] on link "Event Information" at bounding box center [146, 76] width 84 height 12
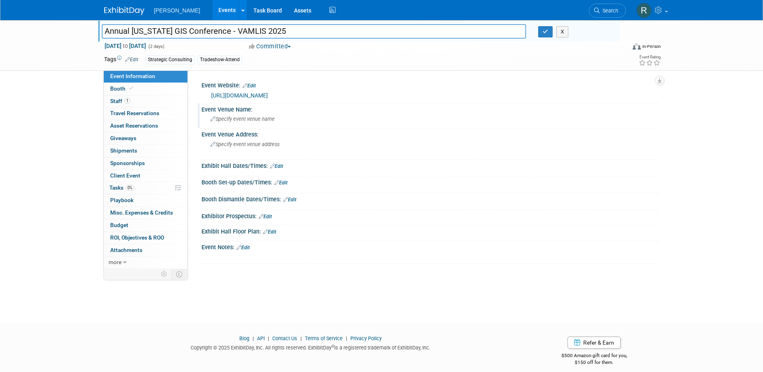
click at [255, 120] on span "Specify event venue name" at bounding box center [242, 119] width 64 height 6
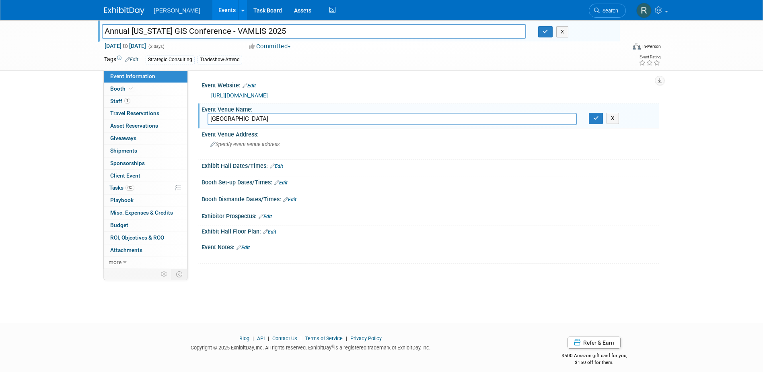
type input "Hotel Madison & Shenandoa Valley Conference Center"
click at [589, 113] on button "button" at bounding box center [596, 118] width 14 height 11
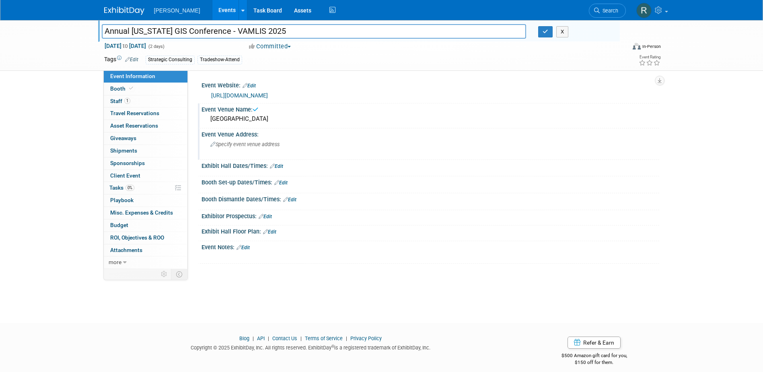
click at [251, 142] on span "Specify event venue address" at bounding box center [244, 144] width 69 height 6
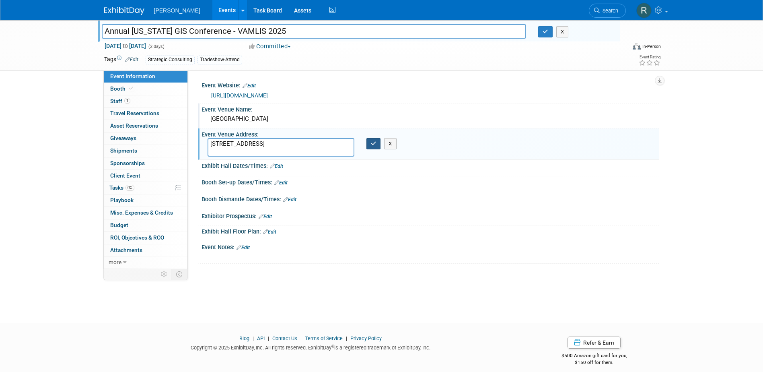
type textarea "710 S Main St. Harrisonburg, VA 22801"
click at [375, 145] on icon "button" at bounding box center [374, 143] width 6 height 5
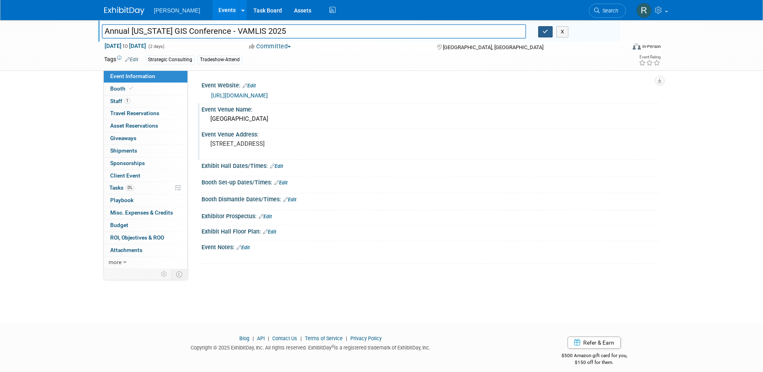
drag, startPoint x: 541, startPoint y: 35, endPoint x: 477, endPoint y: 56, distance: 67.5
click at [542, 35] on button "button" at bounding box center [545, 31] width 14 height 11
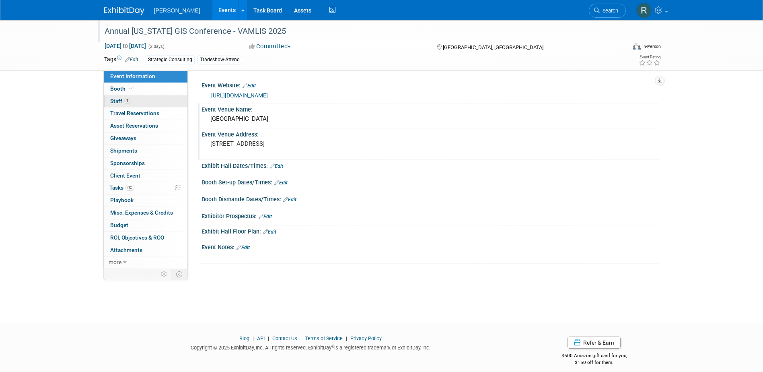
click at [141, 98] on link "1 Staff 1" at bounding box center [146, 101] width 84 height 12
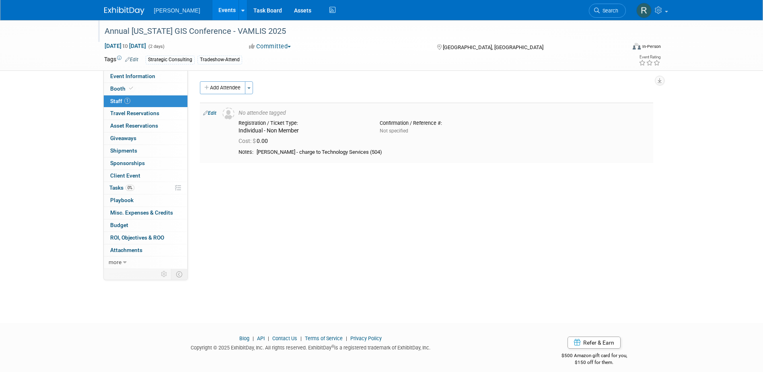
click at [216, 113] on link "Edit" at bounding box center [209, 113] width 13 height 6
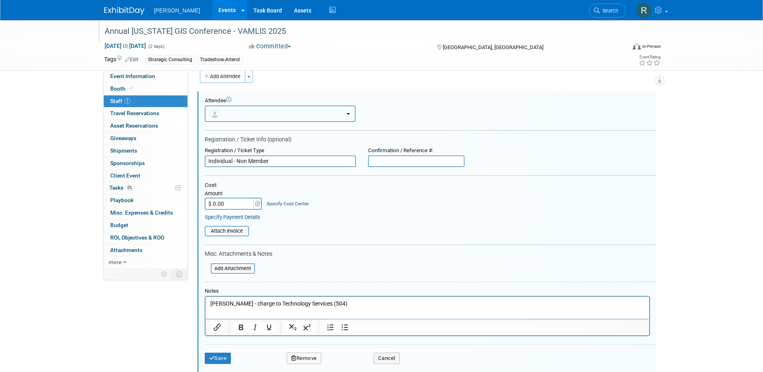
drag, startPoint x: 277, startPoint y: 117, endPoint x: 278, endPoint y: 121, distance: 4.0
click at [278, 117] on button "button" at bounding box center [280, 113] width 151 height 16
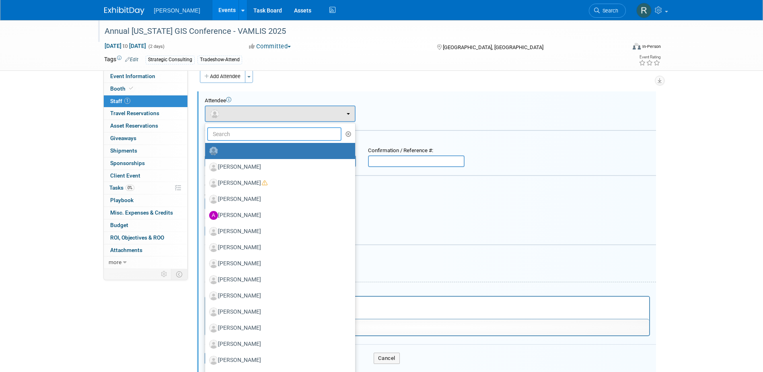
click at [276, 133] on input "text" at bounding box center [274, 134] width 135 height 14
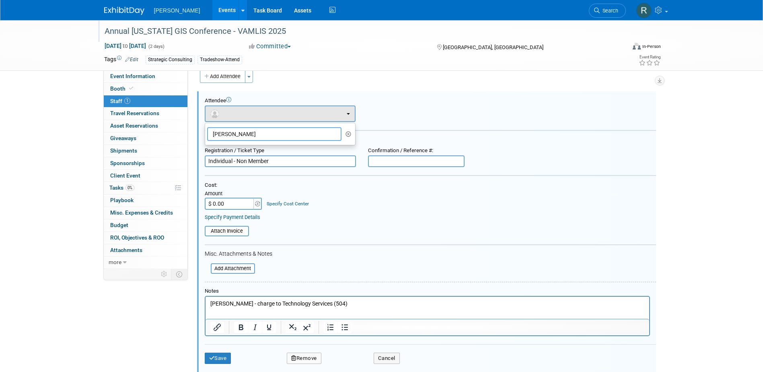
type input "James Ll"
click at [387, 354] on button "Cancel" at bounding box center [387, 357] width 26 height 11
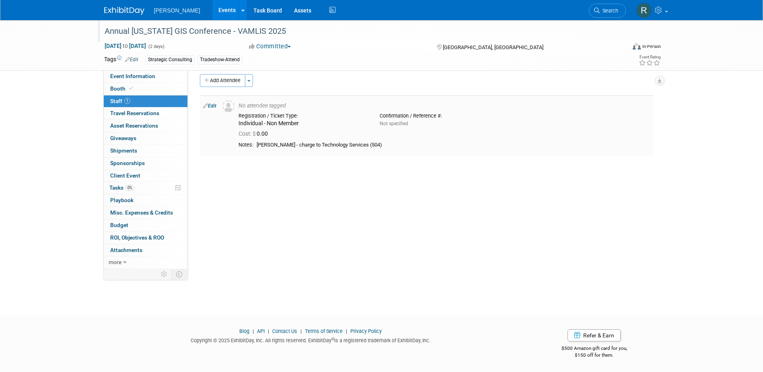
click at [210, 106] on link "Edit" at bounding box center [209, 106] width 13 height 6
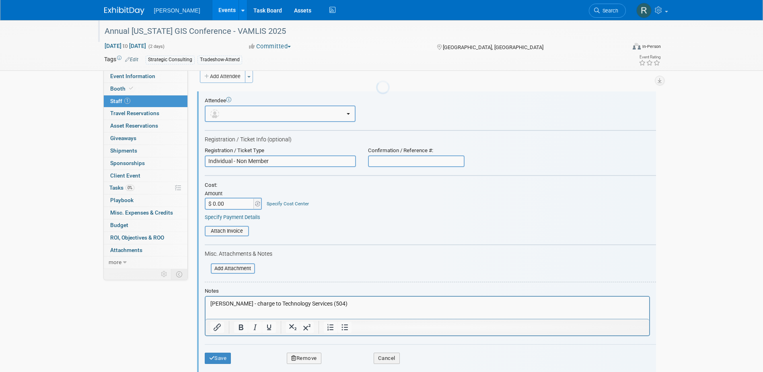
scroll to position [0, 0]
click at [240, 120] on button "button" at bounding box center [280, 113] width 151 height 16
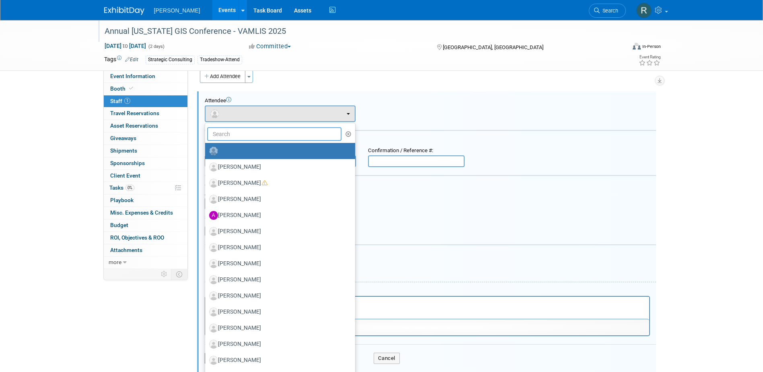
click at [241, 134] on input "text" at bounding box center [274, 134] width 135 height 14
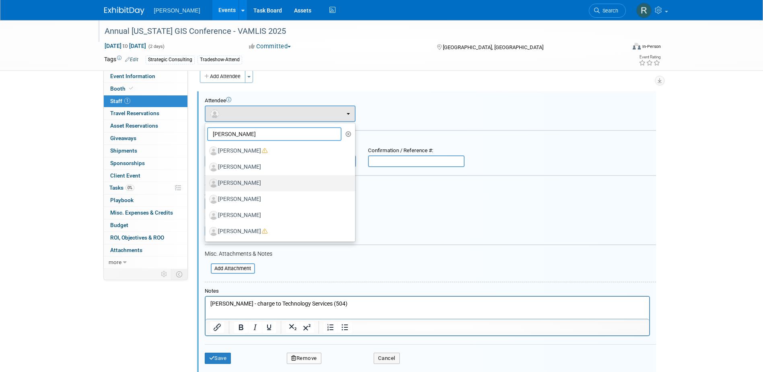
type input "[PERSON_NAME]"
click at [248, 180] on label "[PERSON_NAME]" at bounding box center [278, 183] width 138 height 13
click at [206, 180] on input "[PERSON_NAME]" at bounding box center [203, 181] width 5 height 5
select select "2c261a31-a797-4a04-8e90-a3f8848bb7e4"
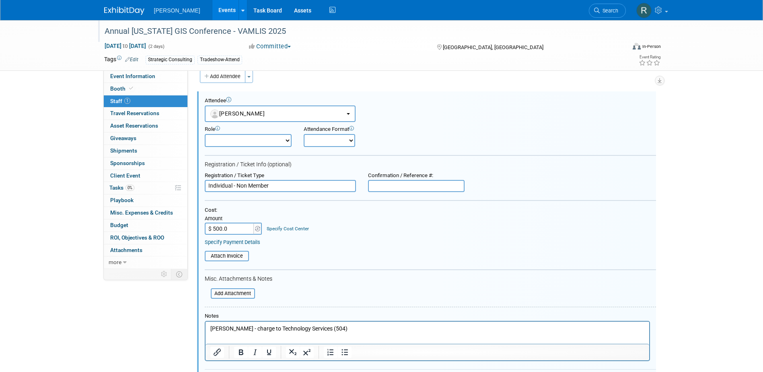
type input "$ 500.00"
click at [294, 229] on link "Specify Cost Center" at bounding box center [288, 229] width 42 height 6
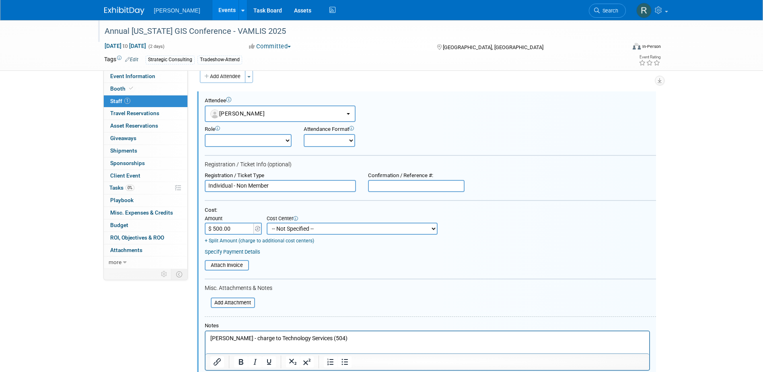
click at [293, 229] on select "-- Not Specified -- Advisory Services - Expenses_1001.502 Aerial Acquisition - …" at bounding box center [352, 228] width 171 height 12
select select "18966243"
click at [267, 223] on select "-- Not Specified -- Advisory Services - Expenses_1001.502 Aerial Acquisition - …" at bounding box center [352, 228] width 171 height 12
click at [258, 254] on link "Specify Payment Details" at bounding box center [233, 252] width 56 height 6
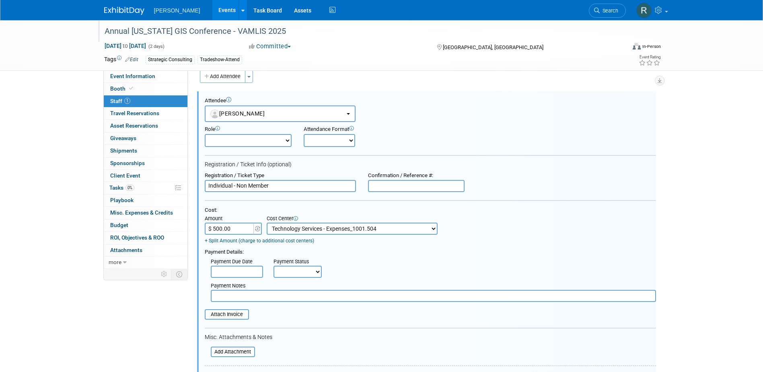
click at [243, 272] on input "text" at bounding box center [237, 271] width 52 height 12
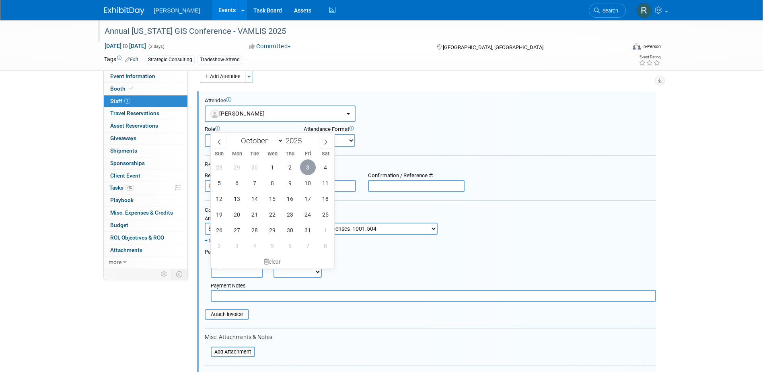
click at [305, 169] on span "3" at bounding box center [308, 167] width 16 height 16
type input "Oct 3, 2025"
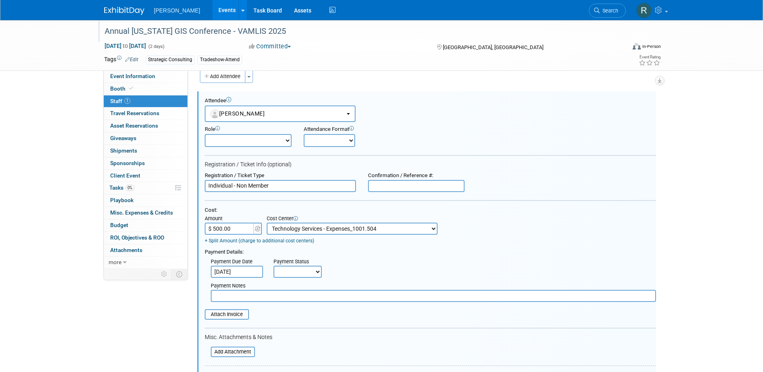
drag, startPoint x: 300, startPoint y: 273, endPoint x: 299, endPoint y: 280, distance: 7.3
click at [300, 273] on select "Not Paid Yet Partially Paid Paid in Full" at bounding box center [298, 271] width 48 height 12
select select "1"
click at [274, 266] on select "Not Paid Yet Partially Paid Paid in Full" at bounding box center [298, 271] width 48 height 12
click at [292, 296] on input "text" at bounding box center [433, 296] width 445 height 12
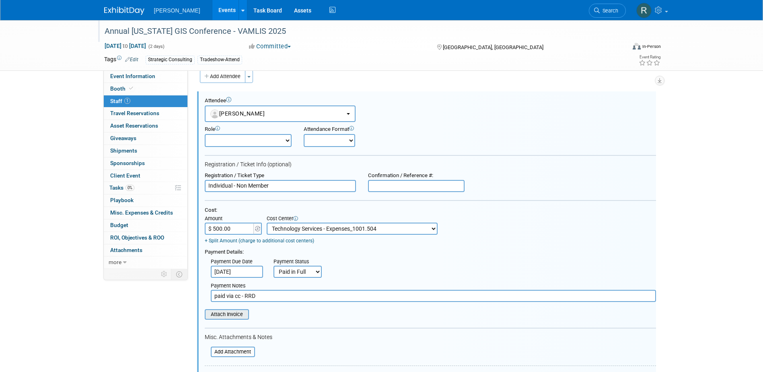
type input "paid via cc - RRD"
click at [245, 313] on input "file" at bounding box center [200, 314] width 96 height 9
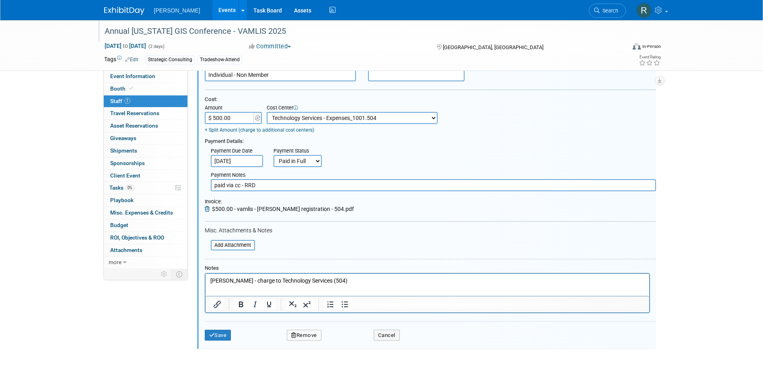
scroll to position [132, 0]
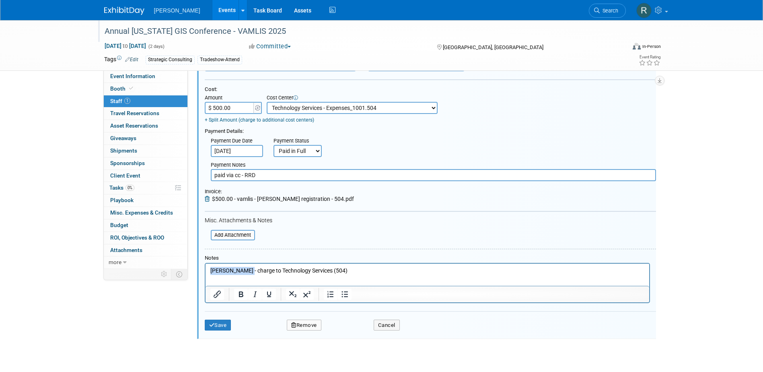
drag, startPoint x: 247, startPoint y: 270, endPoint x: 150, endPoint y: 271, distance: 97.3
click at [205, 271] on html "James Lloyd - charge to Technology Services (504)" at bounding box center [427, 268] width 444 height 11
click at [218, 324] on button "Save" at bounding box center [218, 324] width 27 height 11
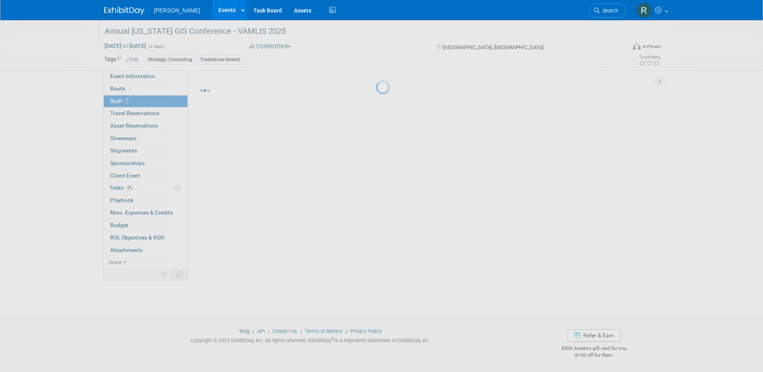
scroll to position [7, 0]
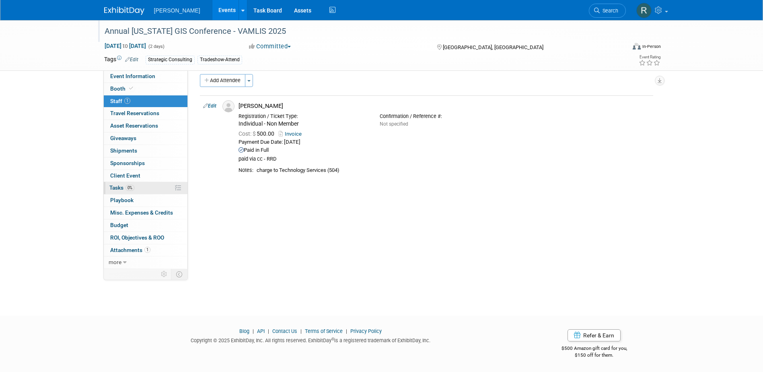
click at [130, 190] on span "0%" at bounding box center [129, 188] width 9 height 6
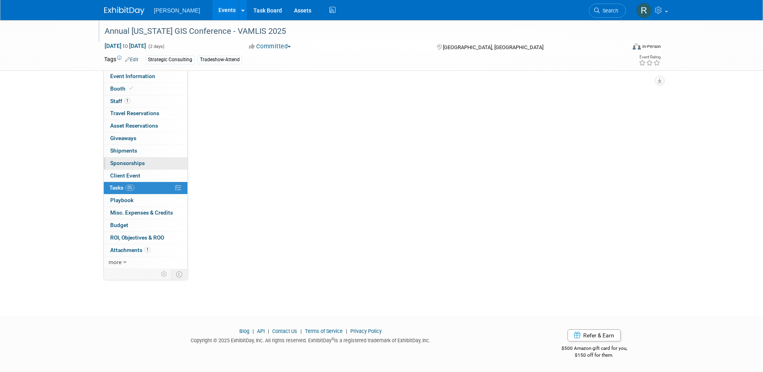
scroll to position [0, 0]
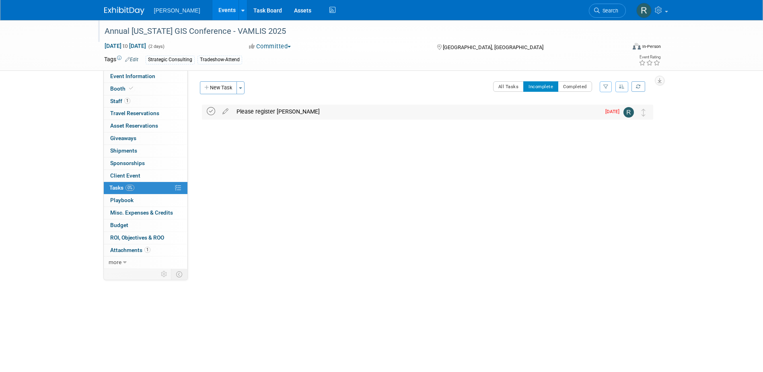
click at [210, 110] on icon at bounding box center [211, 111] width 8 height 8
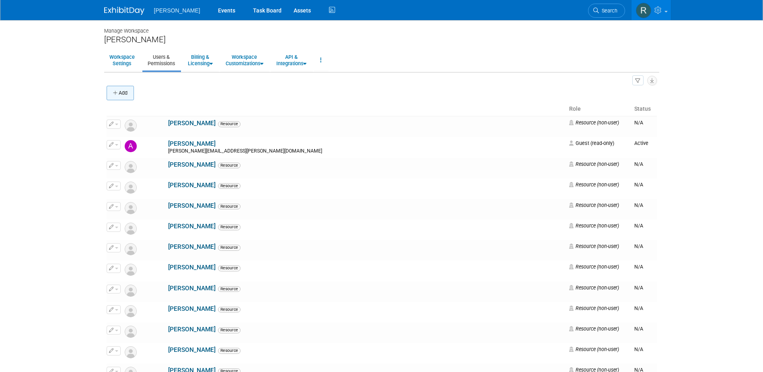
click at [123, 94] on button "Add" at bounding box center [120, 93] width 27 height 14
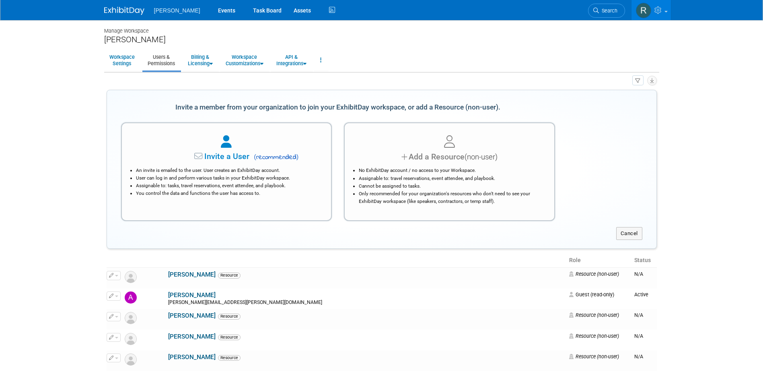
drag, startPoint x: 498, startPoint y: 206, endPoint x: 481, endPoint y: 197, distance: 18.5
click at [498, 206] on div "Add a Resource (non-user) No ExhibitDay account / no access to your Workspace. …" at bounding box center [449, 171] width 211 height 99
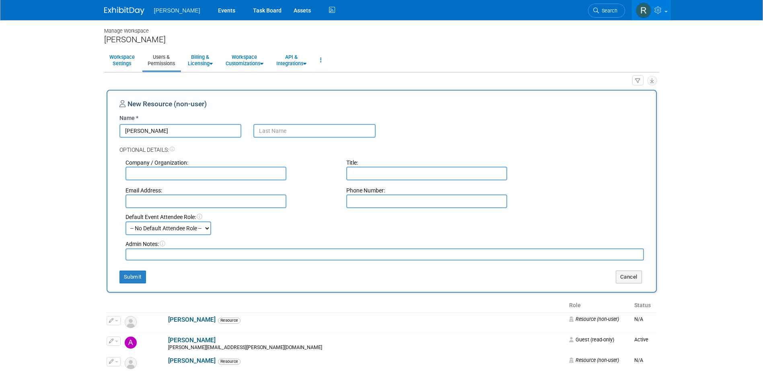
type input "[PERSON_NAME]"
type input "l"
type input "[PERSON_NAME]"
click at [127, 279] on button "Submit" at bounding box center [132, 276] width 27 height 13
